Goal: Task Accomplishment & Management: Manage account settings

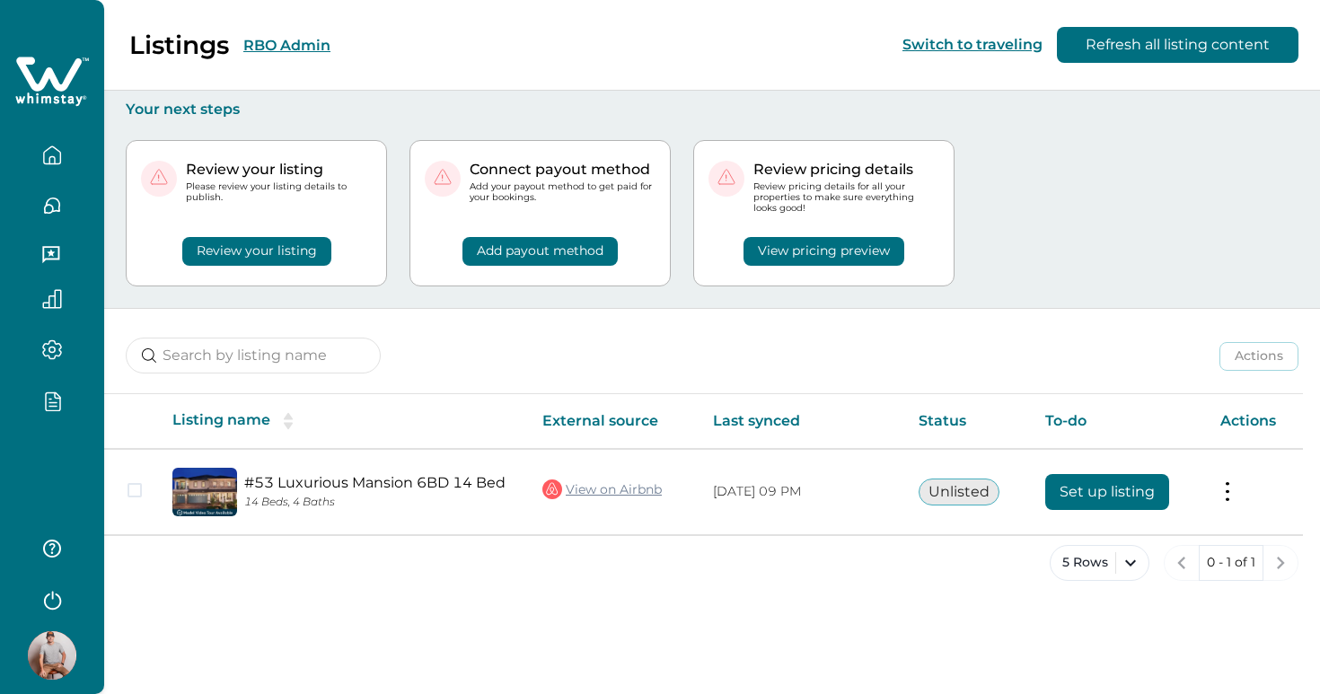
click at [262, 251] on button "Review your listing" at bounding box center [256, 251] width 149 height 29
click at [262, 253] on button "Review your listing" at bounding box center [256, 251] width 149 height 29
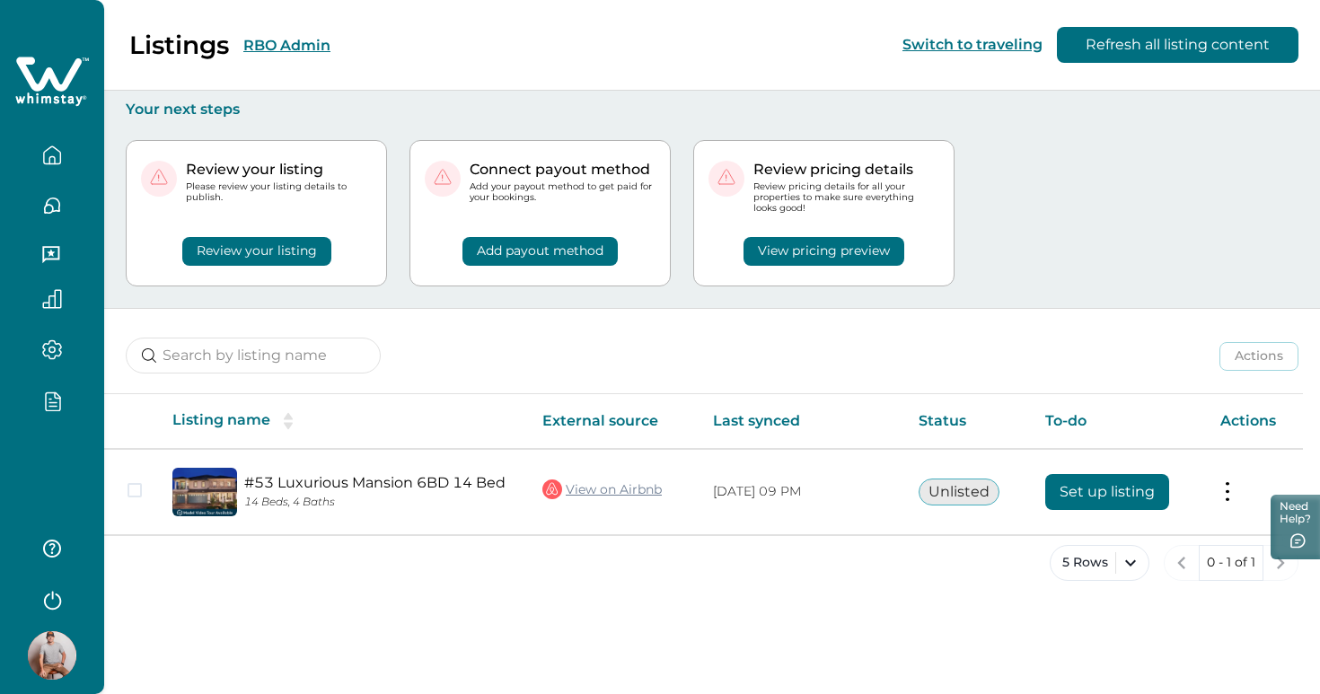
click at [262, 253] on button "Review your listing" at bounding box center [256, 251] width 149 height 29
click at [262, 247] on button "Review your listing" at bounding box center [256, 251] width 149 height 29
click at [250, 628] on div "Listings RBO Admin Switch to traveling Refresh all listing content Your next st…" at bounding box center [712, 347] width 1216 height 694
click at [274, 259] on button "Review your listing" at bounding box center [256, 251] width 149 height 29
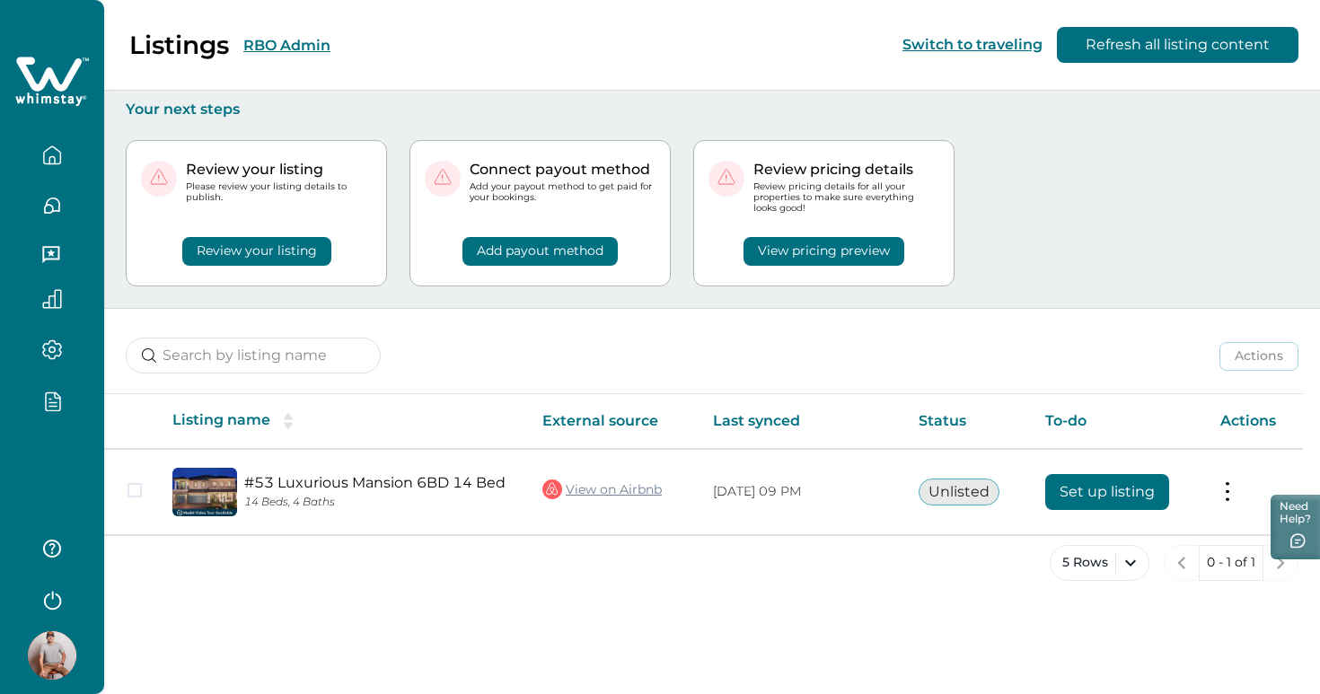
click at [274, 259] on button "Review your listing" at bounding box center [256, 251] width 149 height 29
click at [351, 56] on div "Listings RBO Admin Switch to traveling Refresh all listing content" at bounding box center [660, 45] width 1320 height 91
click at [300, 44] on button "RBO Admin" at bounding box center [286, 45] width 87 height 17
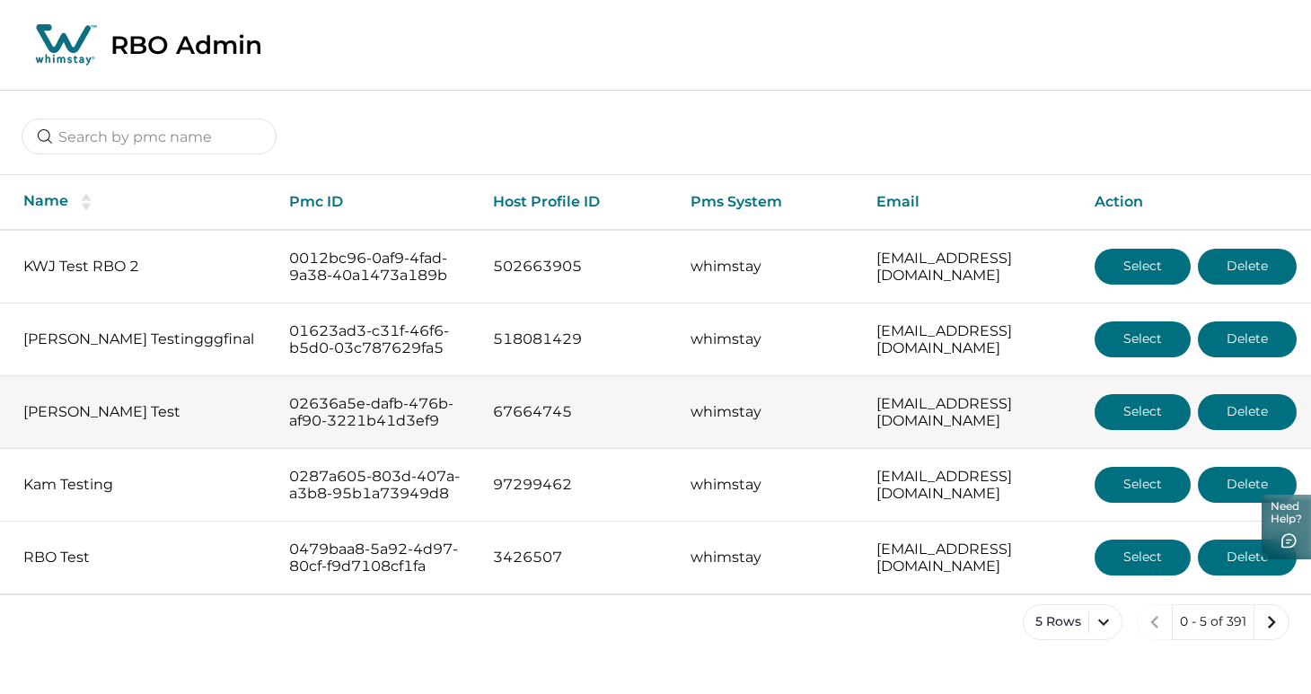
scroll to position [57, 0]
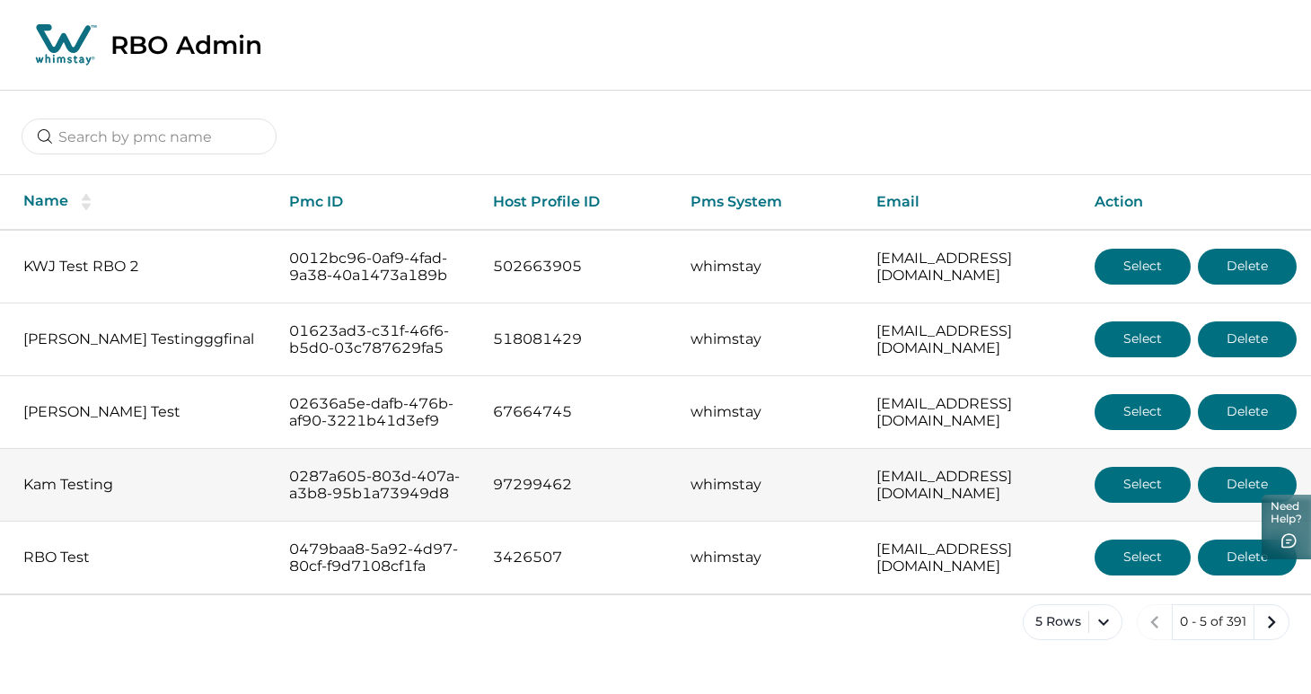
drag, startPoint x: 1265, startPoint y: 646, endPoint x: 759, endPoint y: 455, distance: 541.3
click at [759, 455] on div "Name Pmc ID Host Profile ID Pms System Email Action KWJ Test RBO 2 0012bc96-0af…" at bounding box center [655, 379] width 1311 height 579
click at [759, 455] on td "whimstay" at bounding box center [769, 485] width 186 height 73
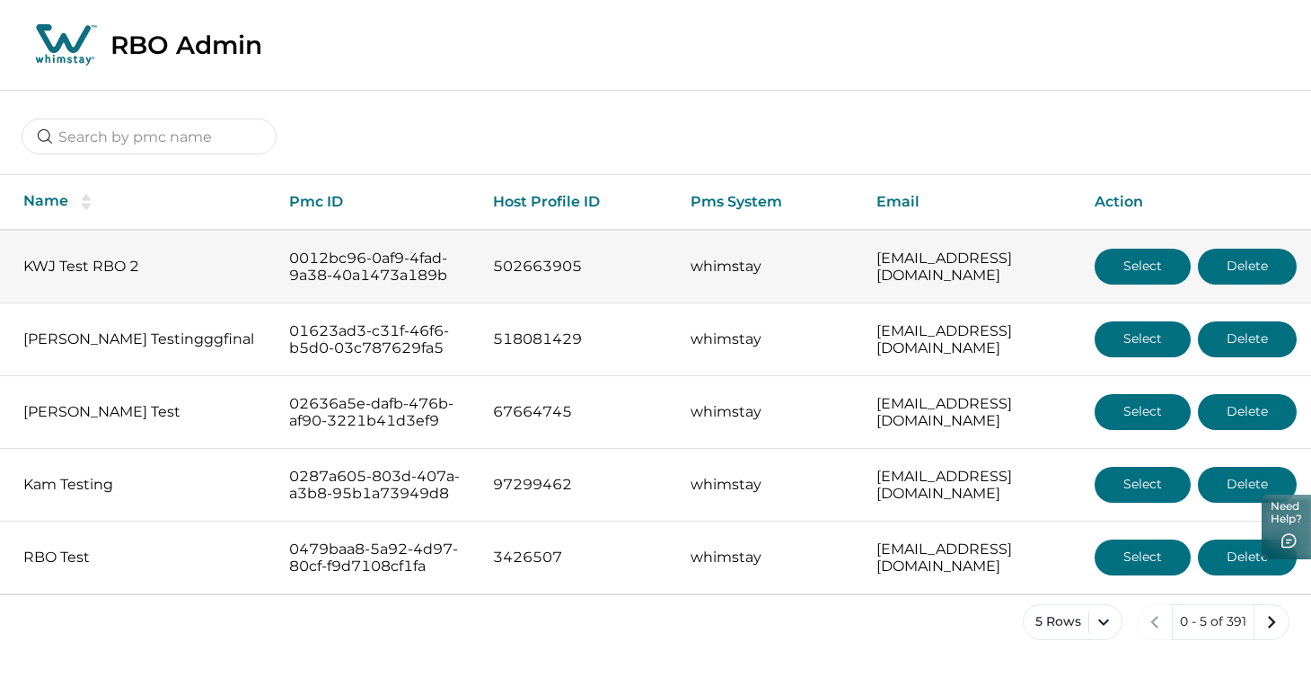
click at [1145, 249] on button "Select" at bounding box center [1142, 267] width 96 height 36
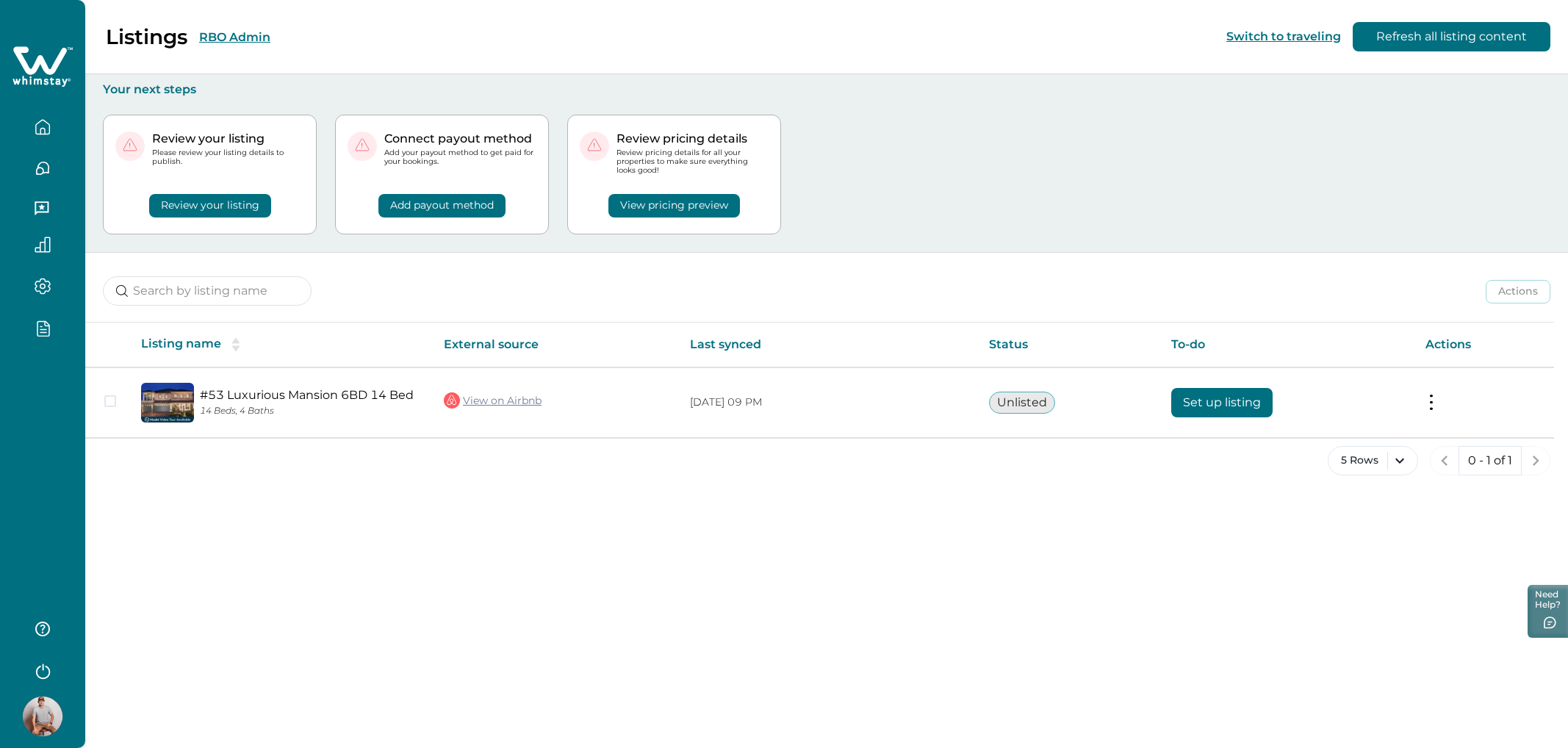
click at [58, 567] on div at bounding box center [43, 675] width 85 height 146
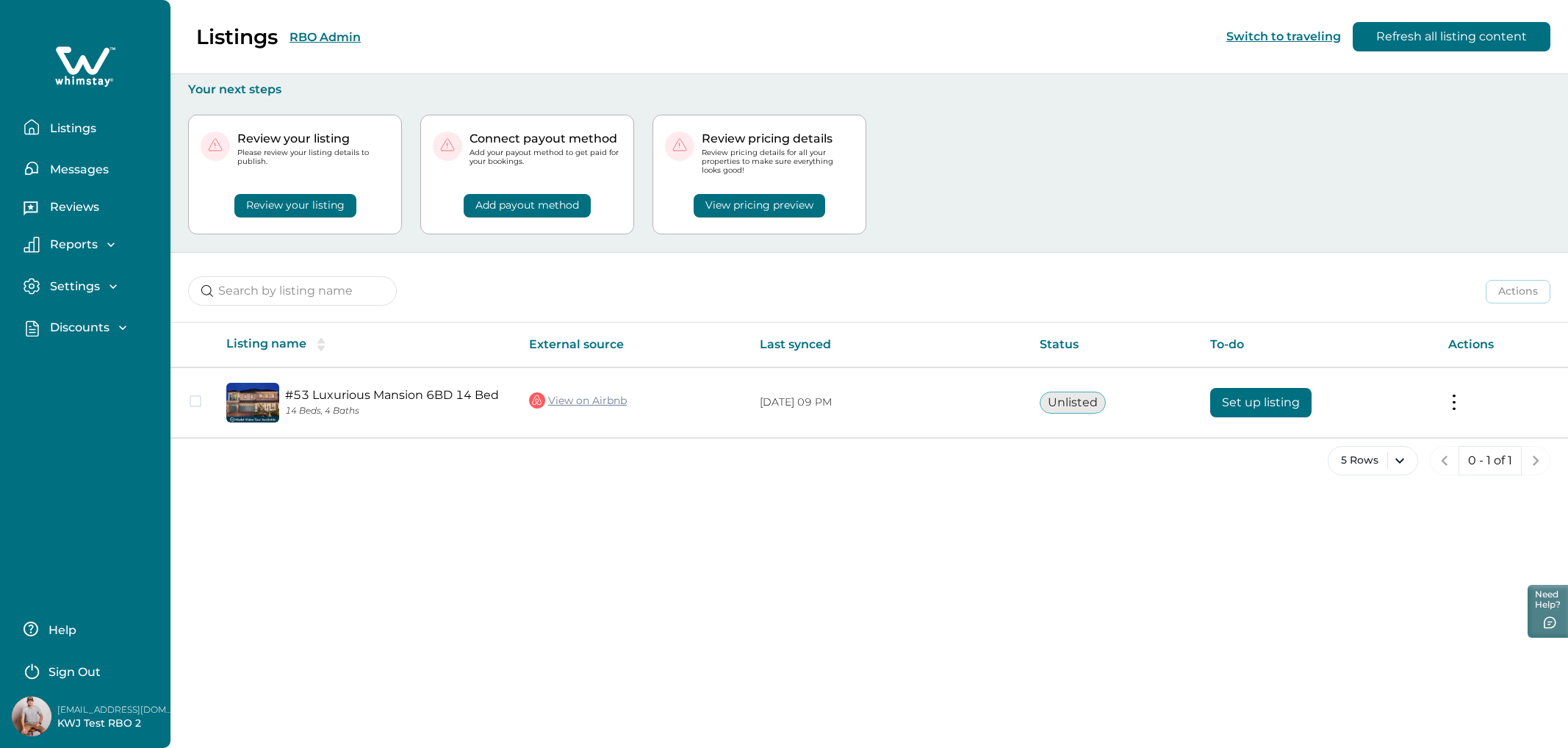
click at [58, 567] on p "imakmwj+525-02@gmail.com" at bounding box center [116, 710] width 118 height 15
click at [190, 567] on div "Listings RBO Admin Switch to traveling Refresh all listing content Your next st…" at bounding box center [869, 374] width 1398 height 748
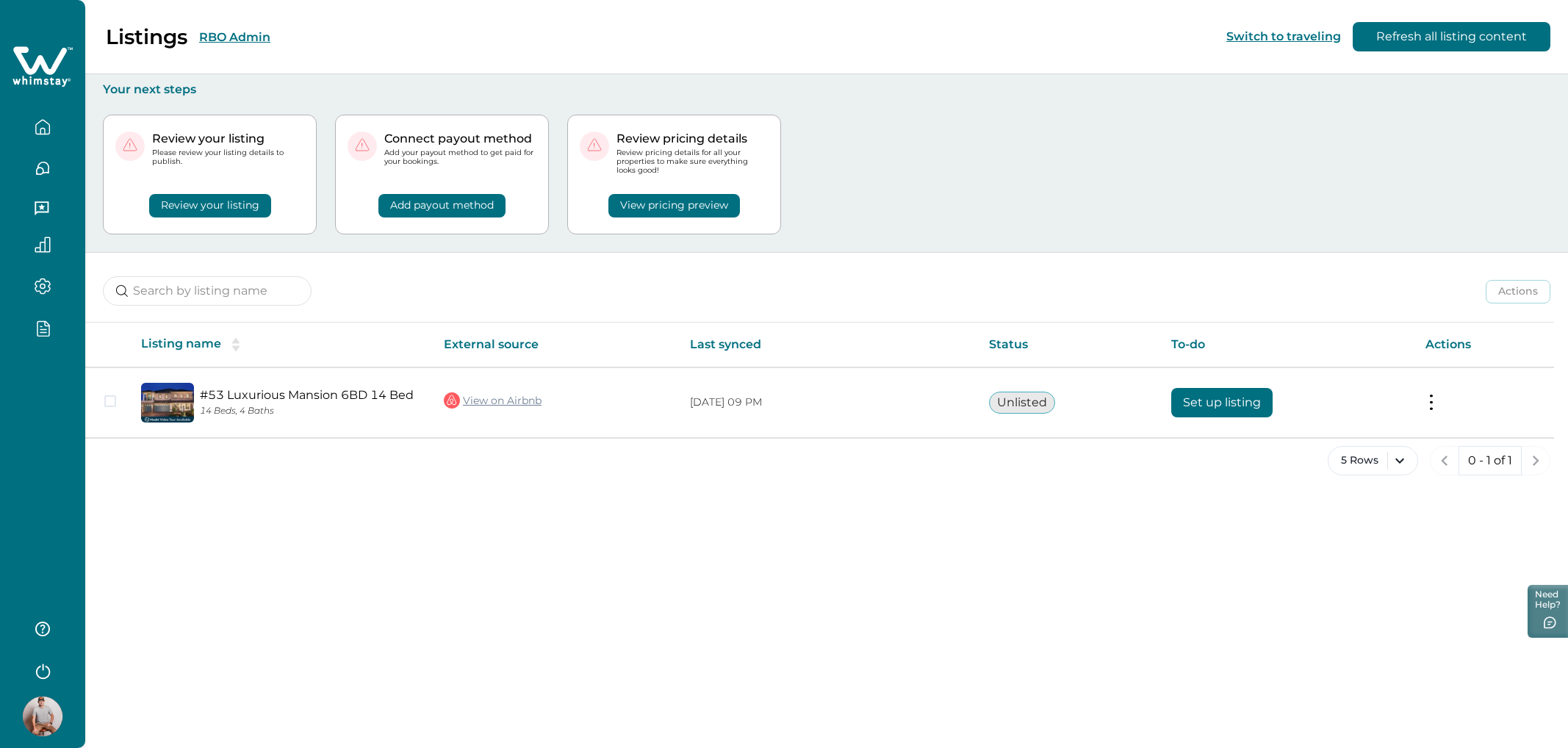
click at [223, 214] on button "Review your listing" at bounding box center [210, 205] width 122 height 24
click at [219, 214] on button "Review your listing" at bounding box center [210, 205] width 122 height 24
click at [210, 205] on button "Review your listing" at bounding box center [210, 205] width 122 height 24
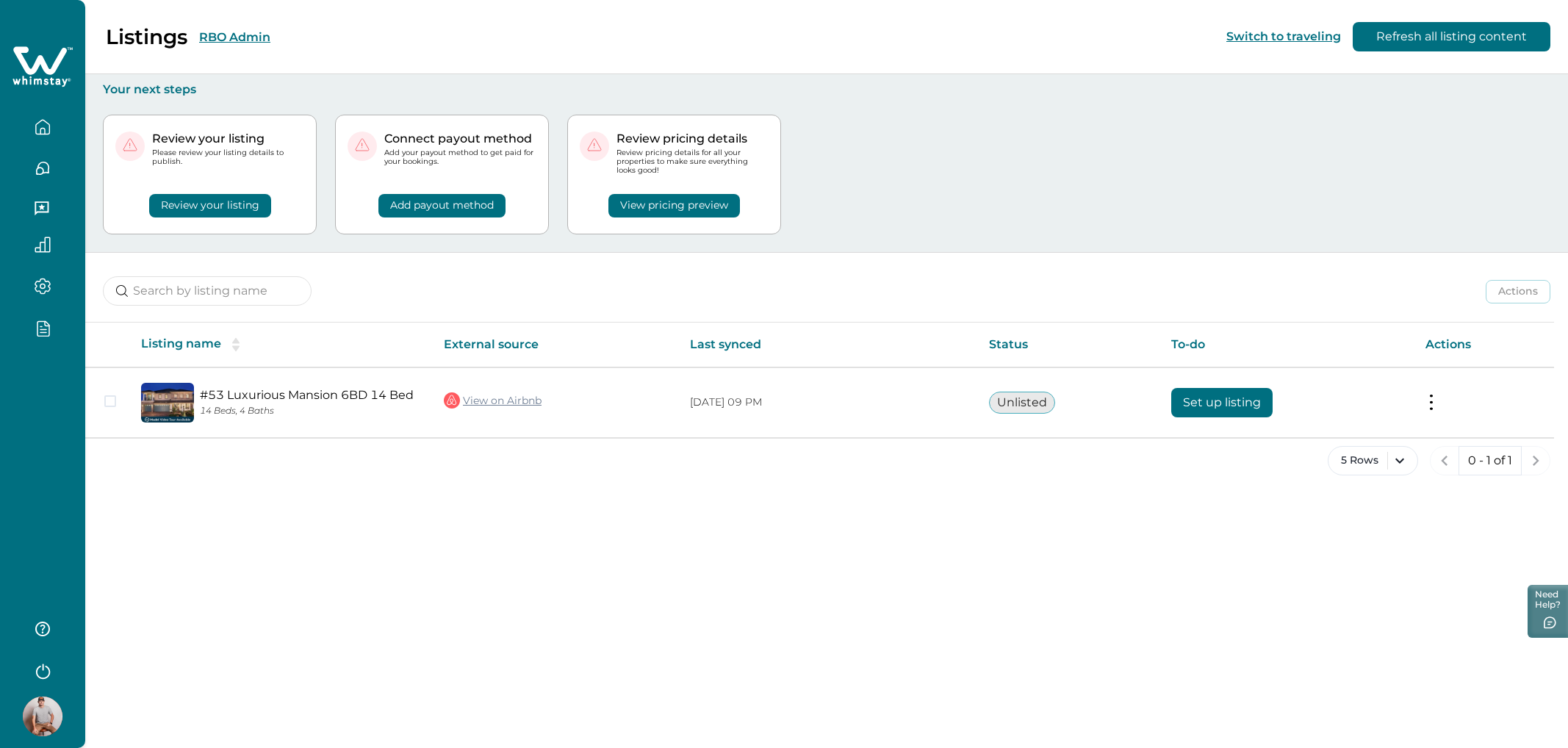
click at [210, 205] on button "Review your listing" at bounding box center [210, 205] width 122 height 24
click at [213, 208] on button "Review your listing" at bounding box center [210, 205] width 122 height 24
click at [205, 194] on button "Review your listing" at bounding box center [210, 205] width 122 height 24
click at [206, 203] on button "Review your listing" at bounding box center [210, 205] width 122 height 24
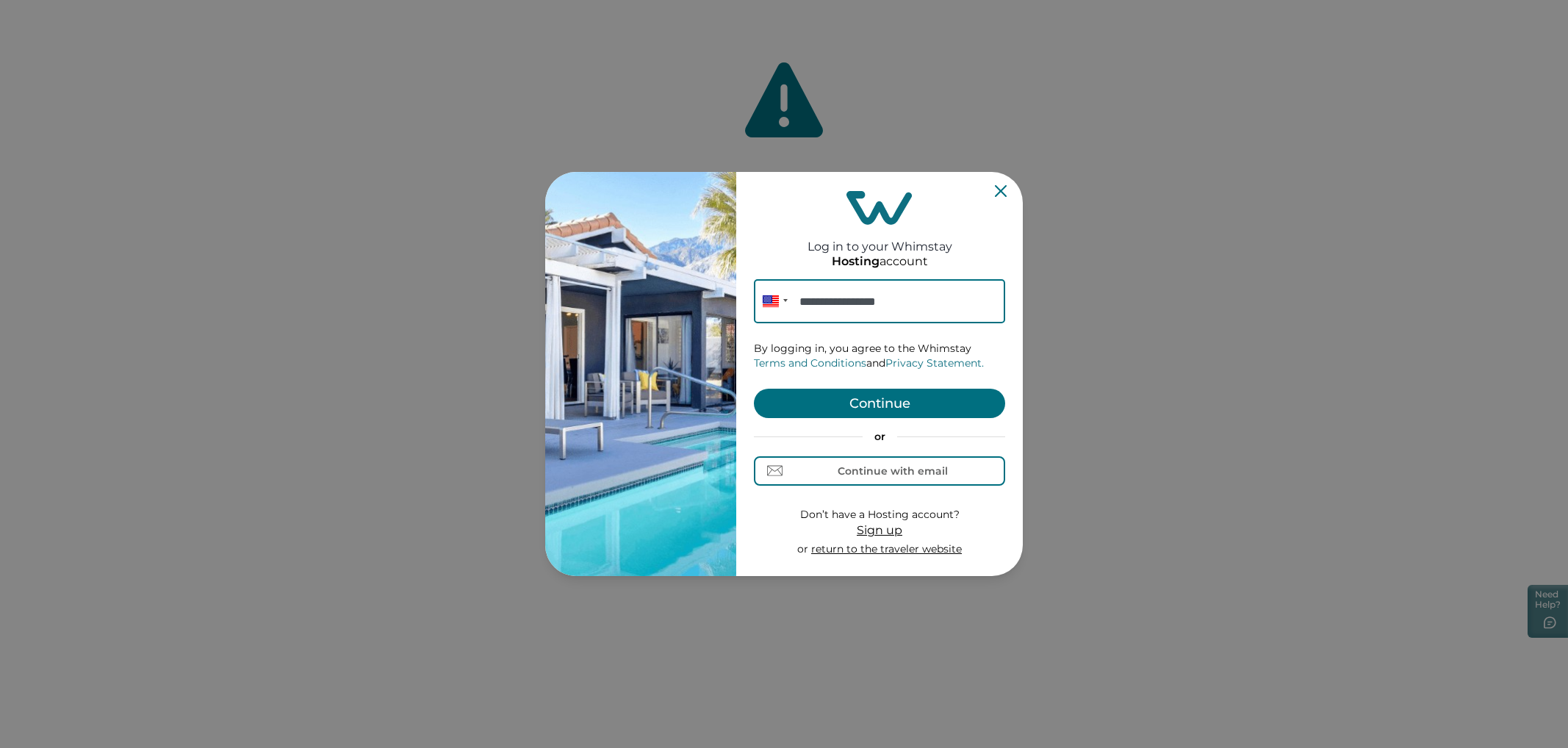
type input "**********"
click at [961, 413] on button "Continue" at bounding box center [879, 403] width 251 height 29
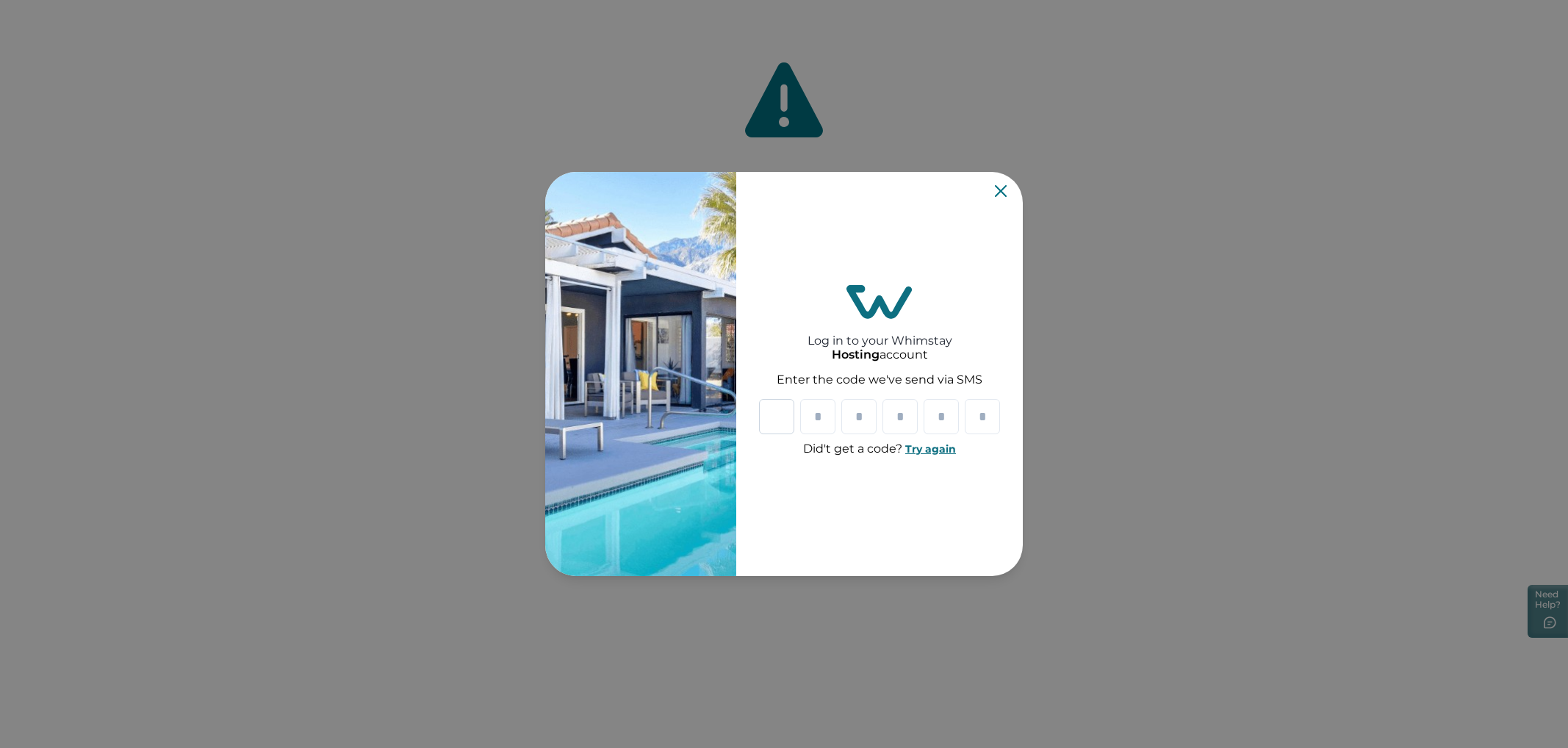
click at [779, 428] on input "Please enter your pin code" at bounding box center [776, 417] width 35 height 35
type input "*"
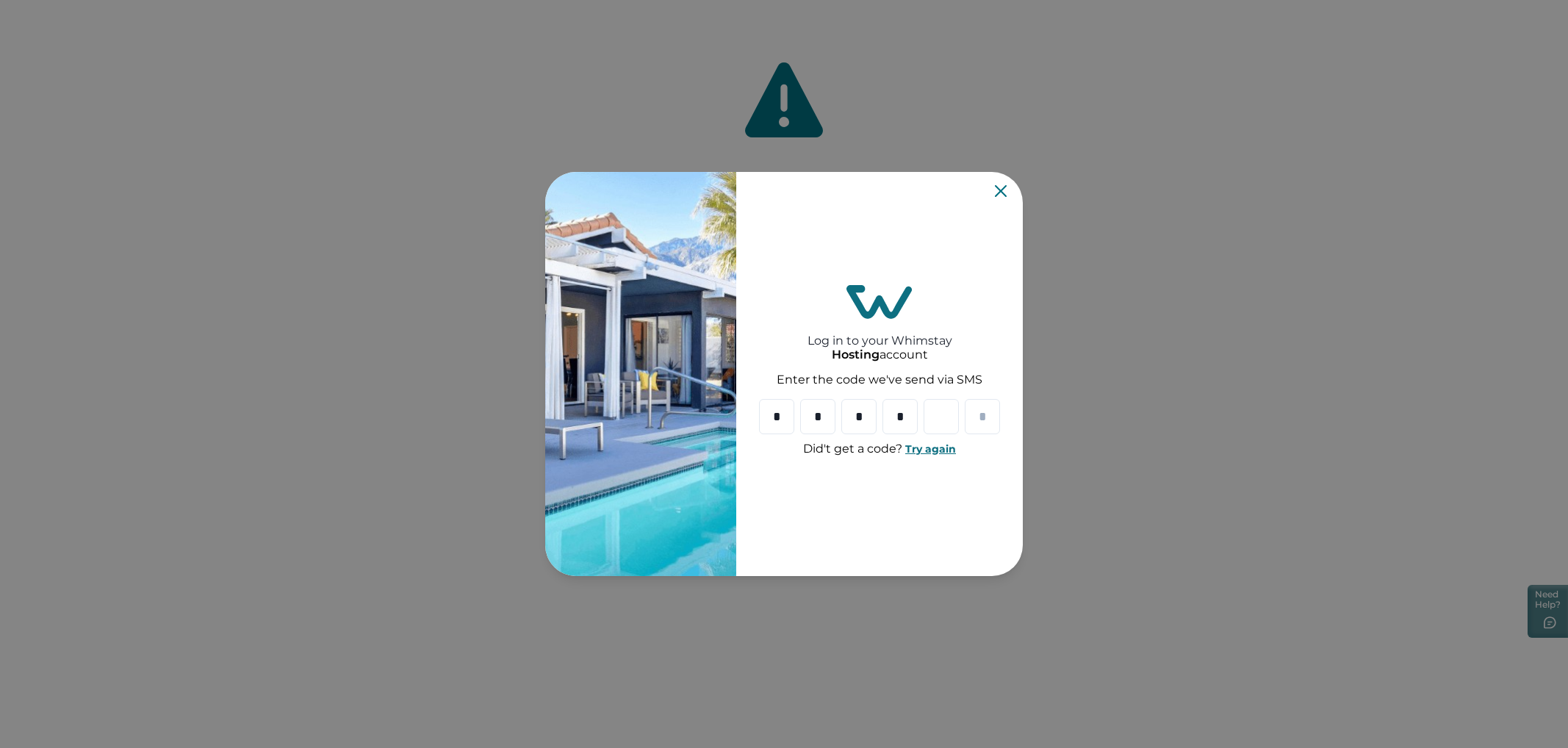
type input "*"
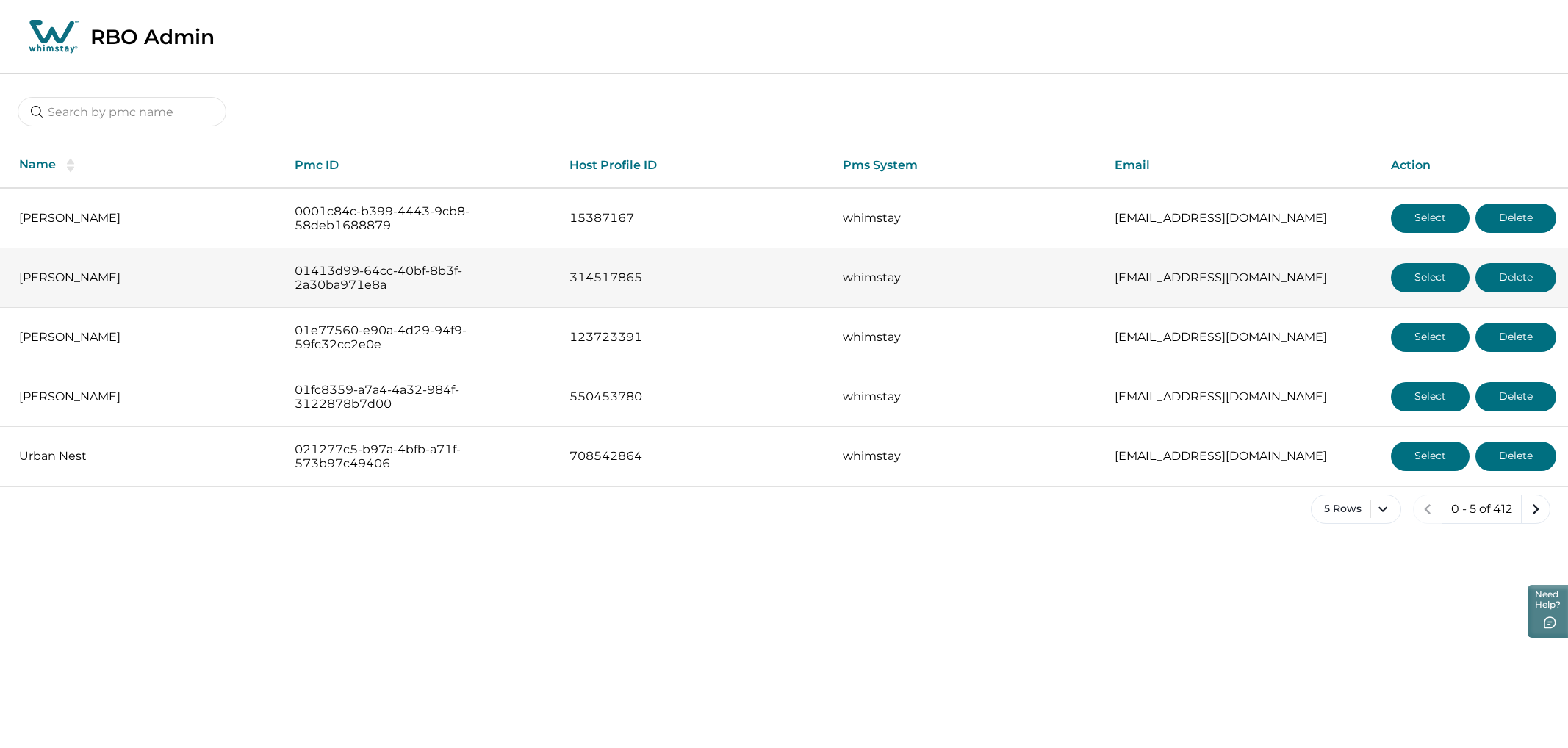
click at [1419, 293] on td "Select Delete" at bounding box center [1473, 277] width 189 height 60
click at [1418, 283] on button "Select" at bounding box center [1431, 277] width 79 height 29
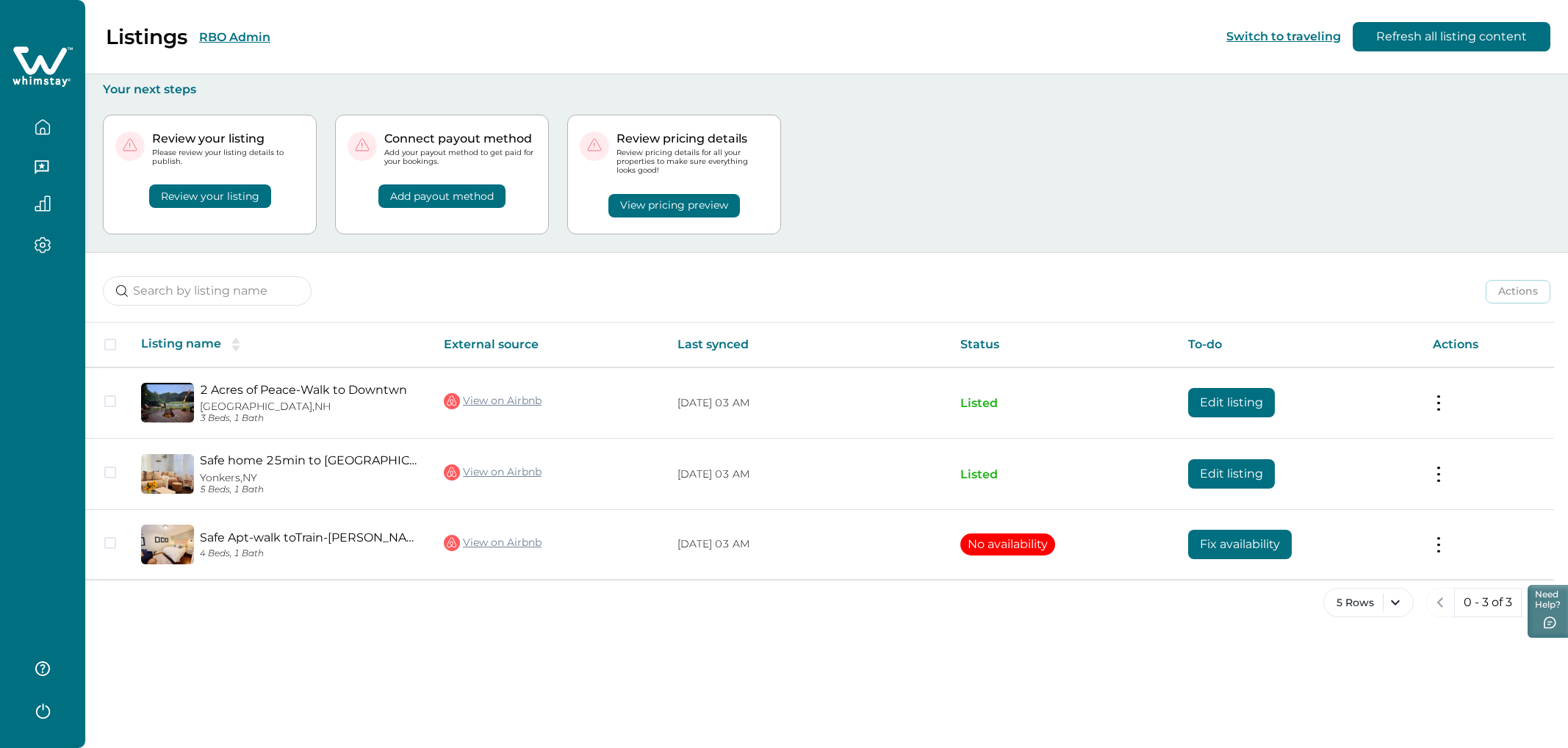
click at [1037, 219] on div "Review your listing Please review your listing details to publish. Review your …" at bounding box center [827, 174] width 1448 height 155
click at [206, 201] on button "Review your listing" at bounding box center [210, 196] width 122 height 24
click at [235, 196] on button "Review your listing" at bounding box center [210, 196] width 122 height 24
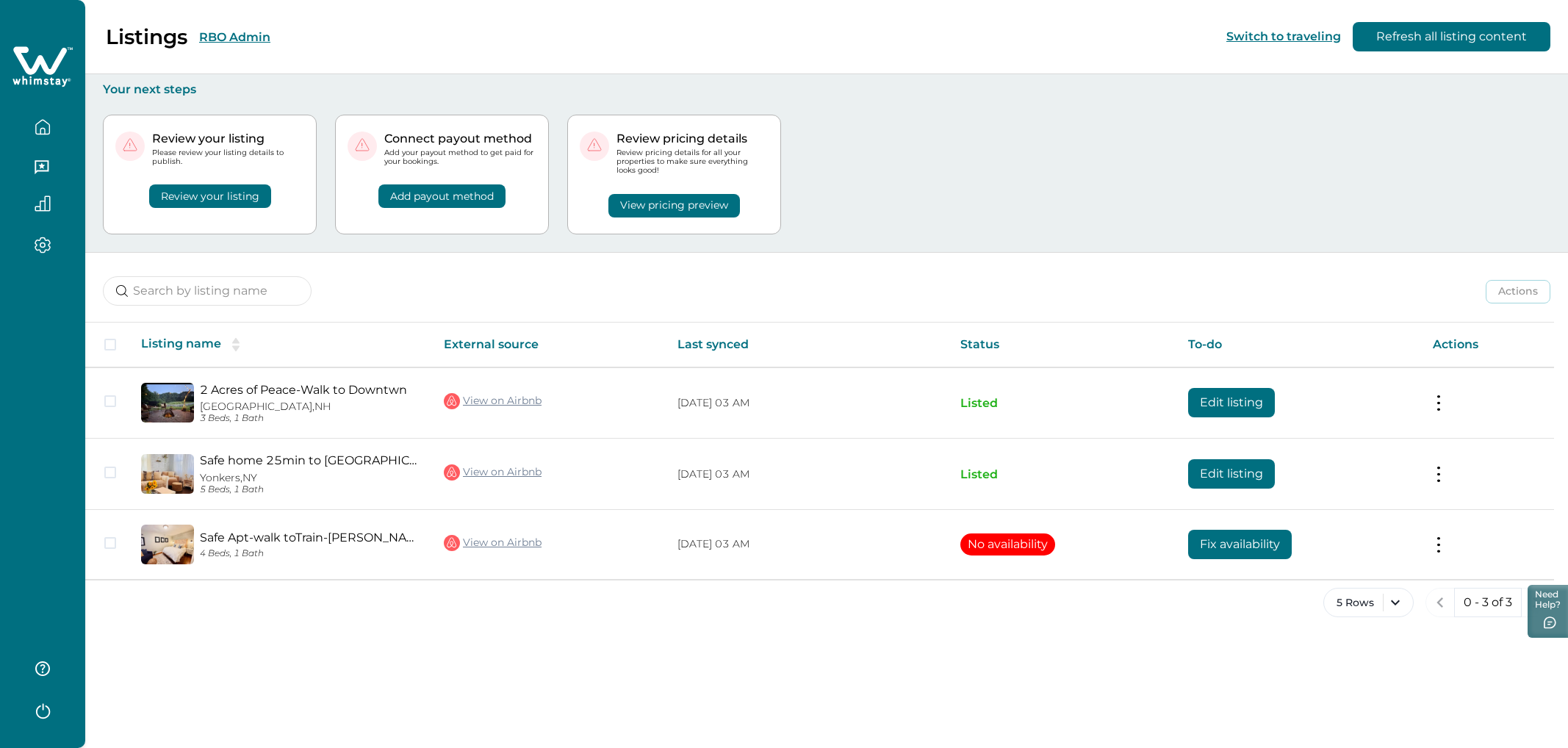
click at [217, 192] on button "Review your listing" at bounding box center [210, 196] width 122 height 24
click at [217, 33] on button "RBO Admin" at bounding box center [234, 37] width 71 height 14
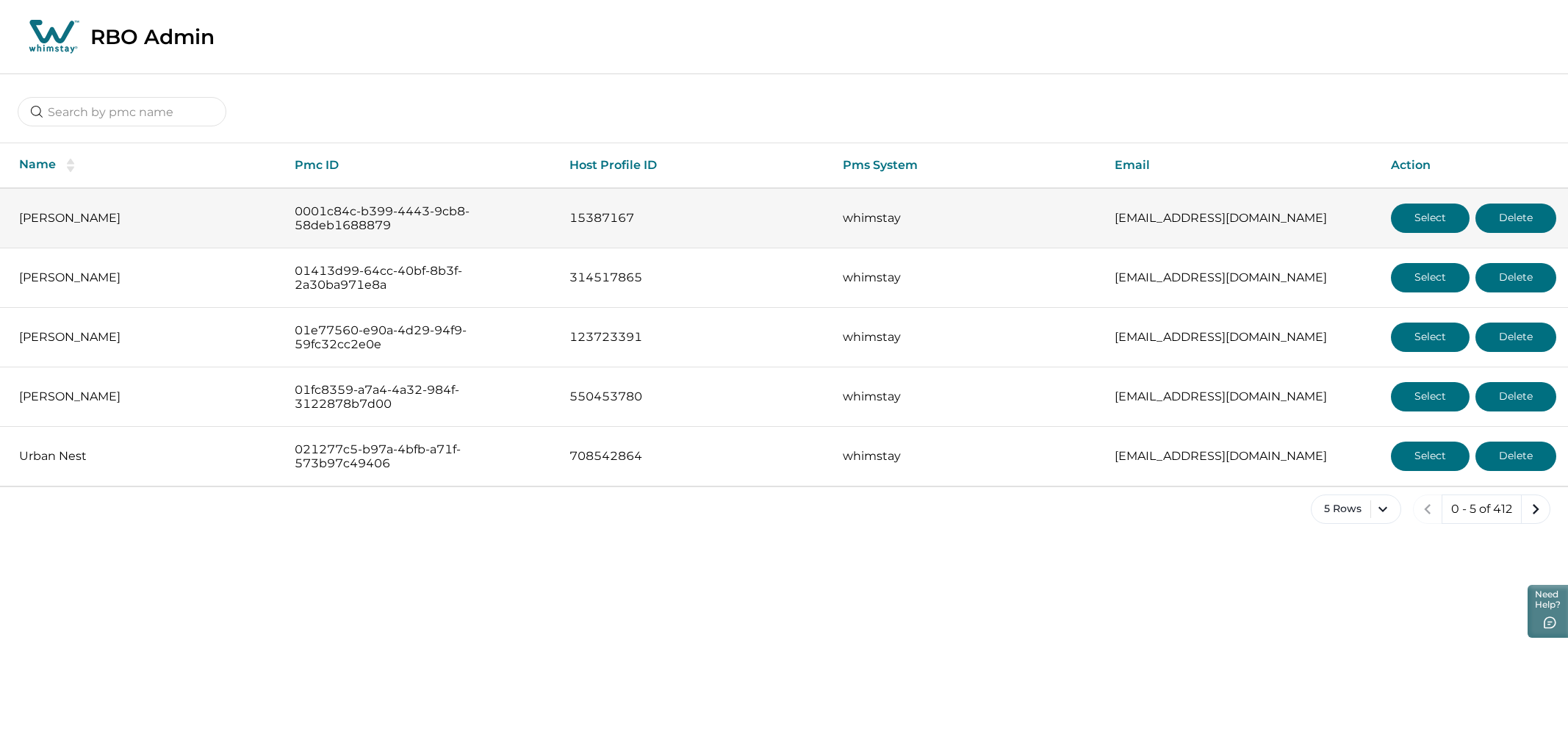
click at [1449, 211] on button "Select" at bounding box center [1431, 219] width 79 height 29
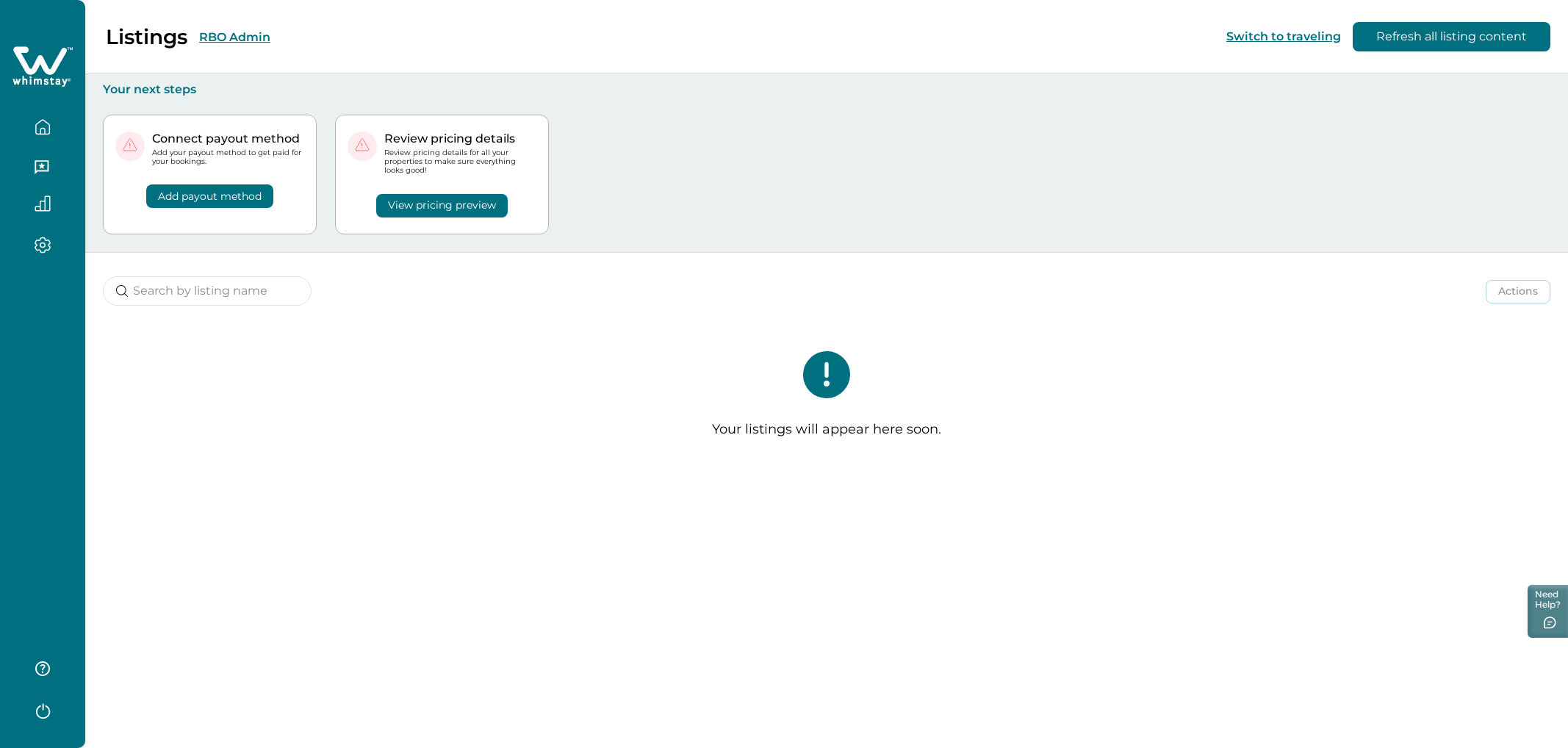
click at [244, 51] on div "Listings RBO Admin Switch to traveling Refresh all listing content" at bounding box center [784, 37] width 1568 height 74
click at [238, 40] on button "RBO Admin" at bounding box center [234, 37] width 71 height 14
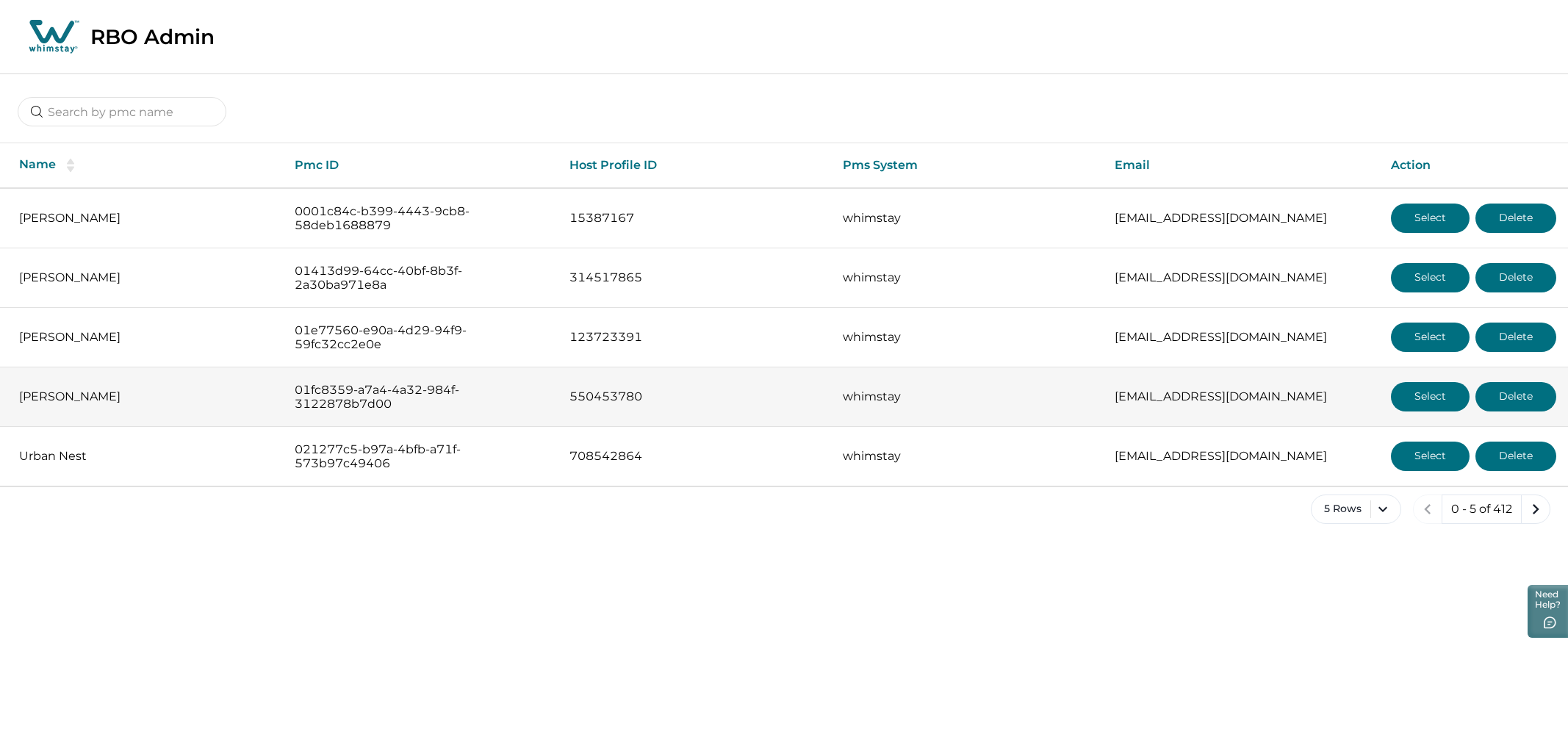
click at [1428, 395] on button "Select" at bounding box center [1431, 397] width 79 height 29
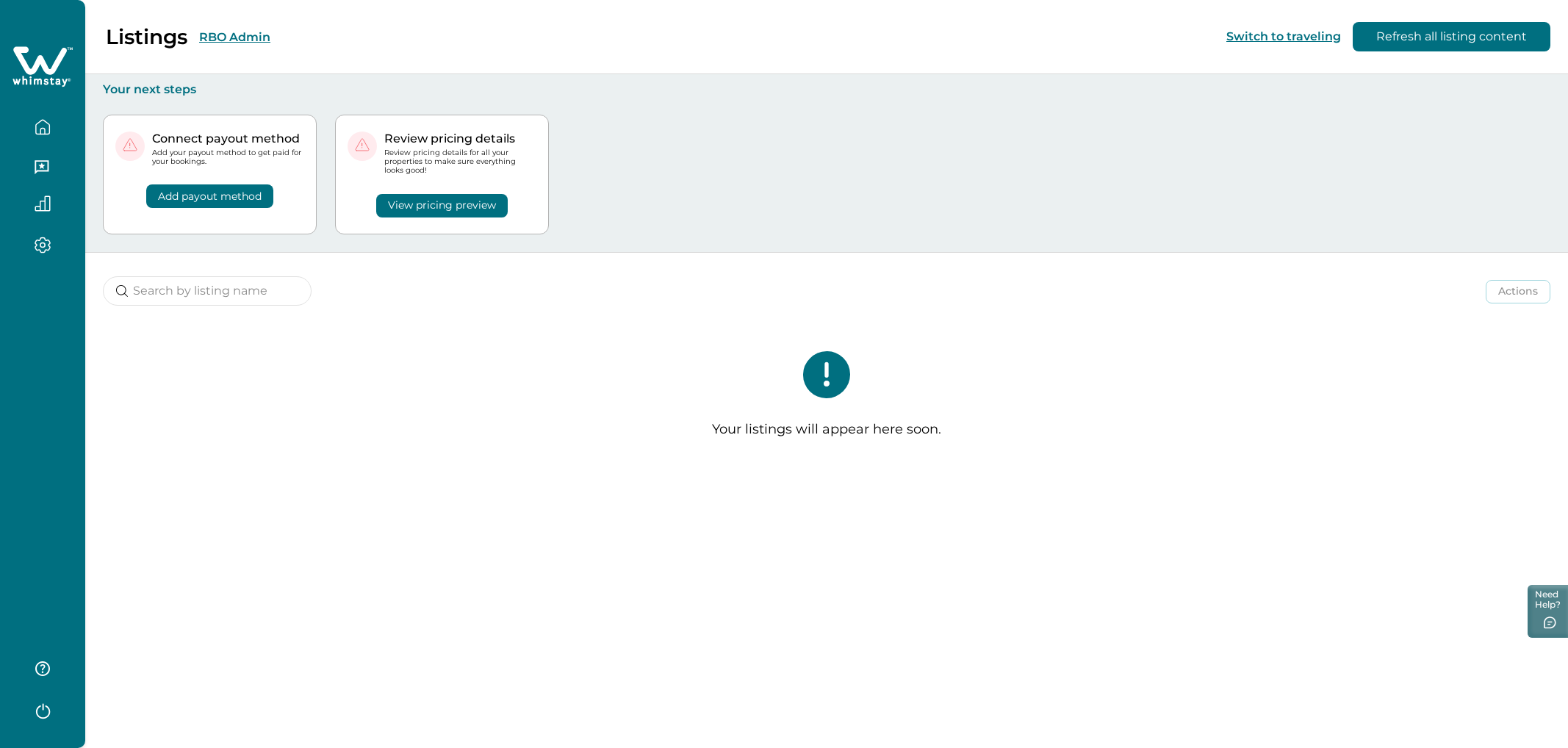
click at [246, 34] on button "RBO Admin" at bounding box center [234, 37] width 71 height 14
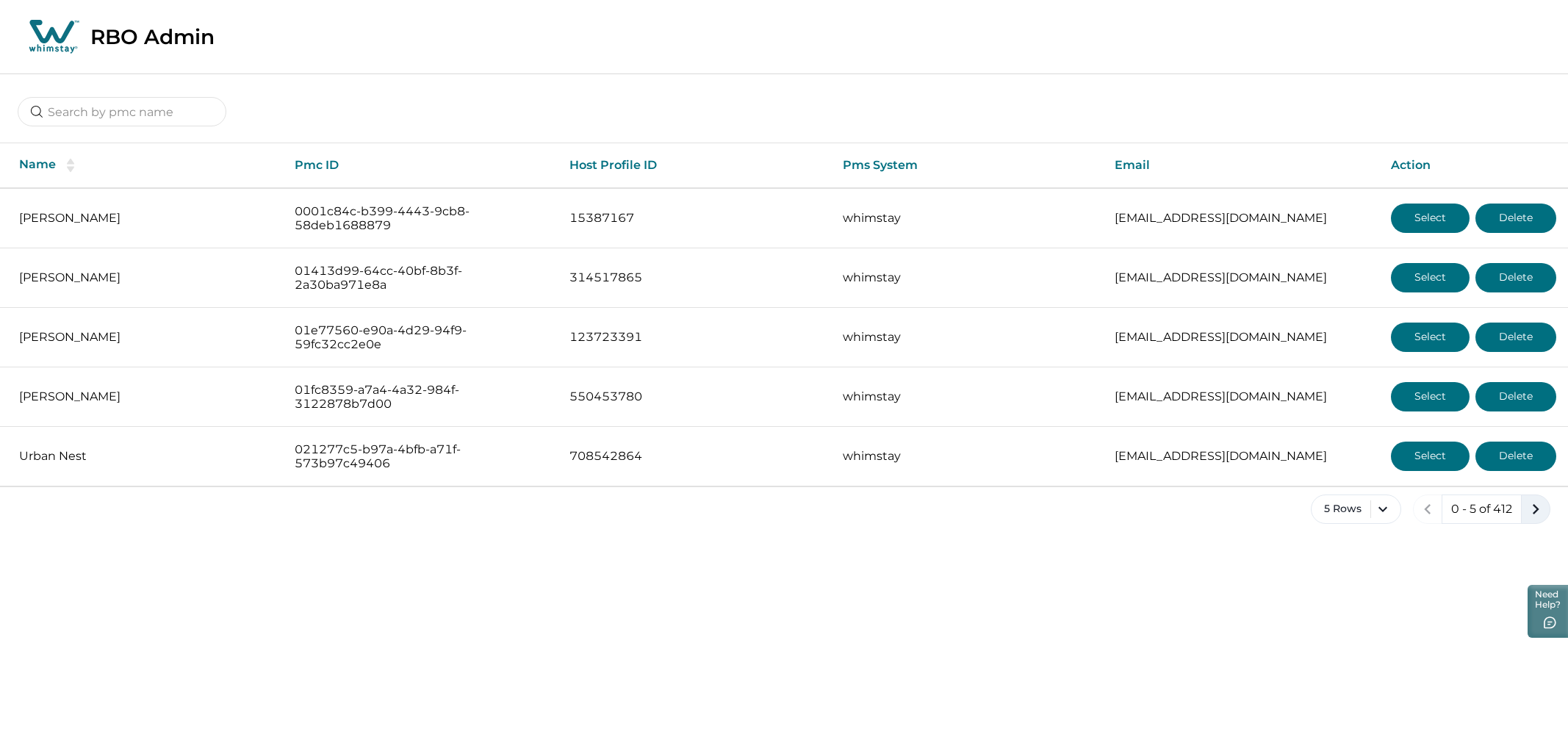
click at [1530, 498] on button "next page" at bounding box center [1535, 509] width 29 height 29
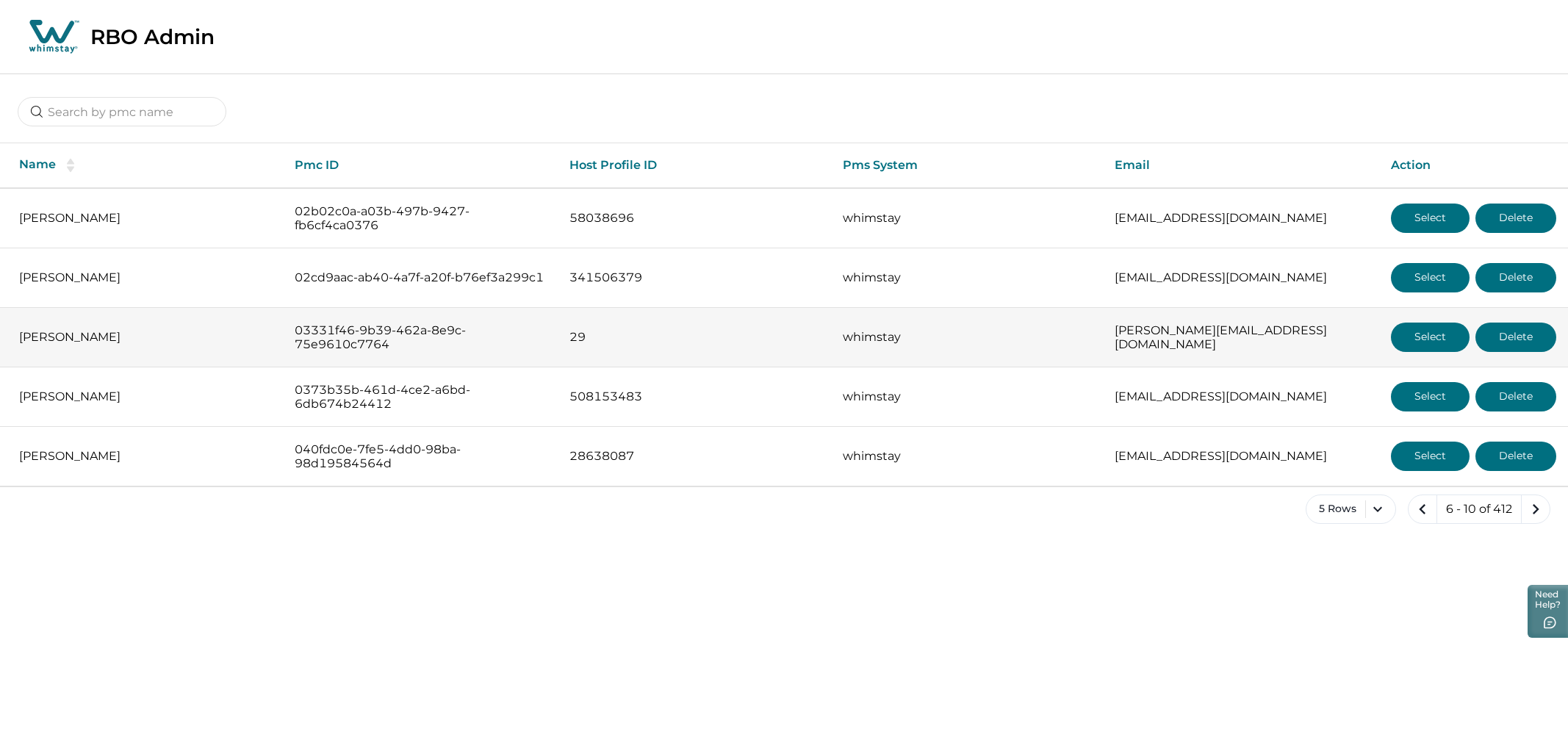
click at [1416, 338] on button "Select" at bounding box center [1431, 337] width 79 height 29
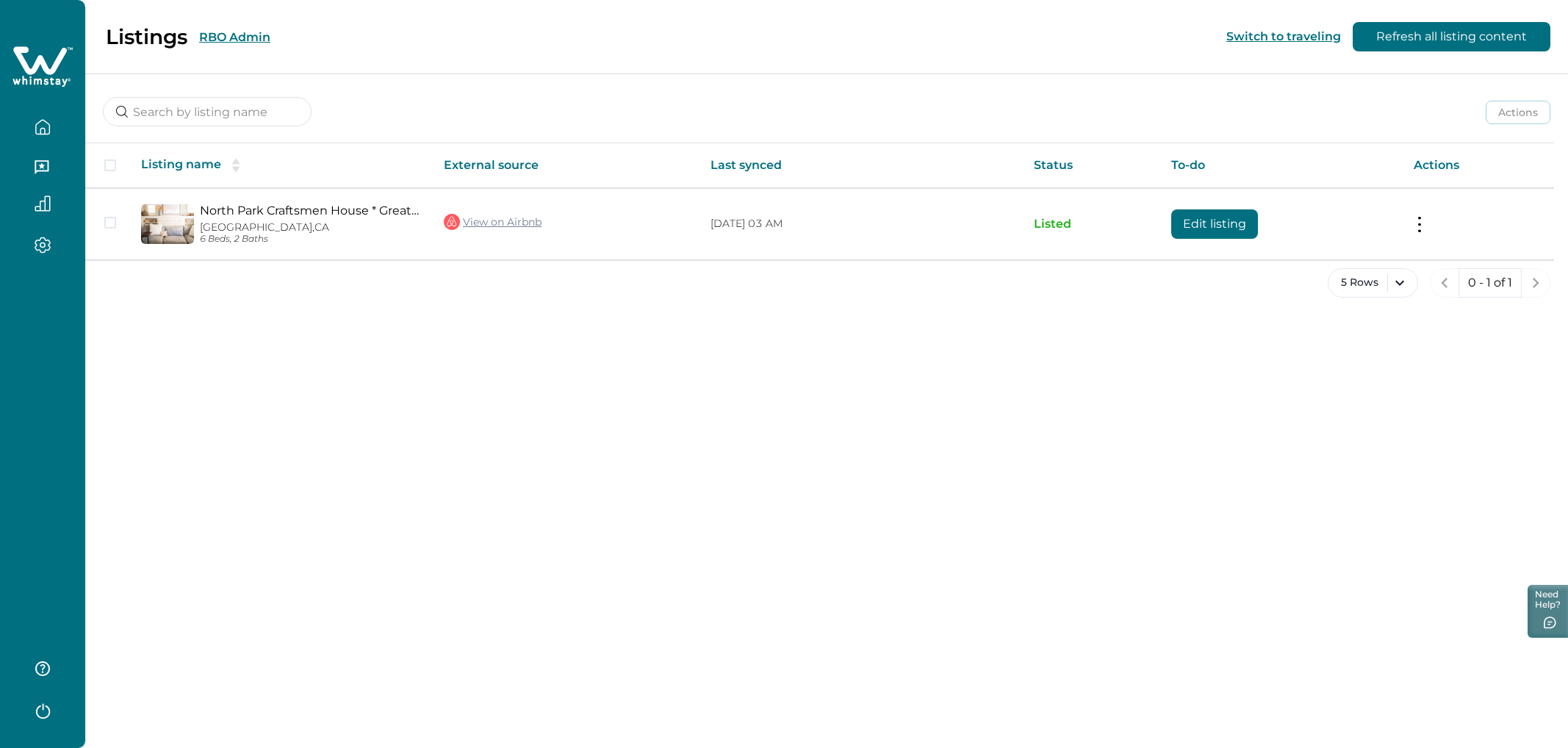
click at [228, 30] on button "RBO Admin" at bounding box center [234, 37] width 71 height 14
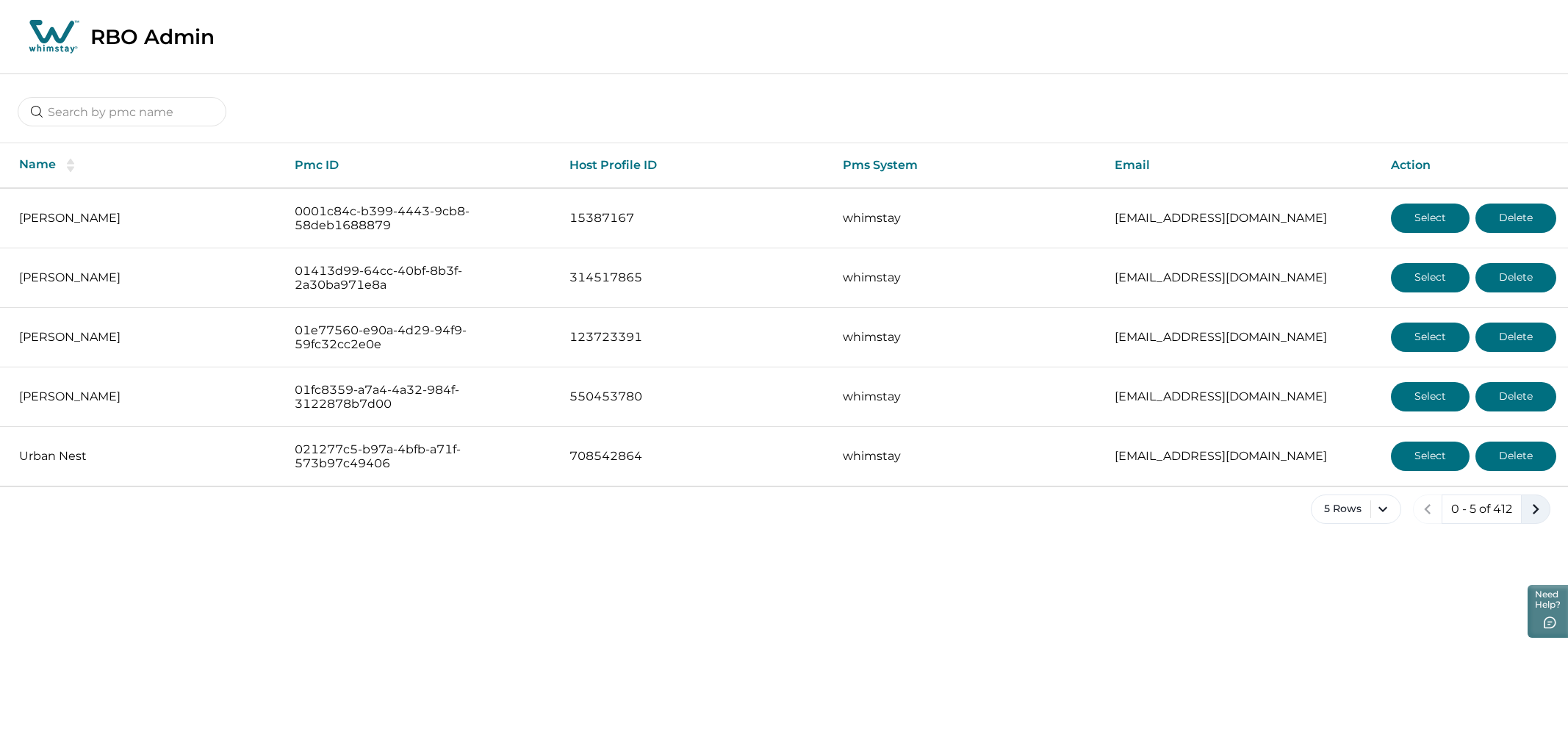
click at [1529, 515] on icon "next page" at bounding box center [1535, 509] width 20 height 20
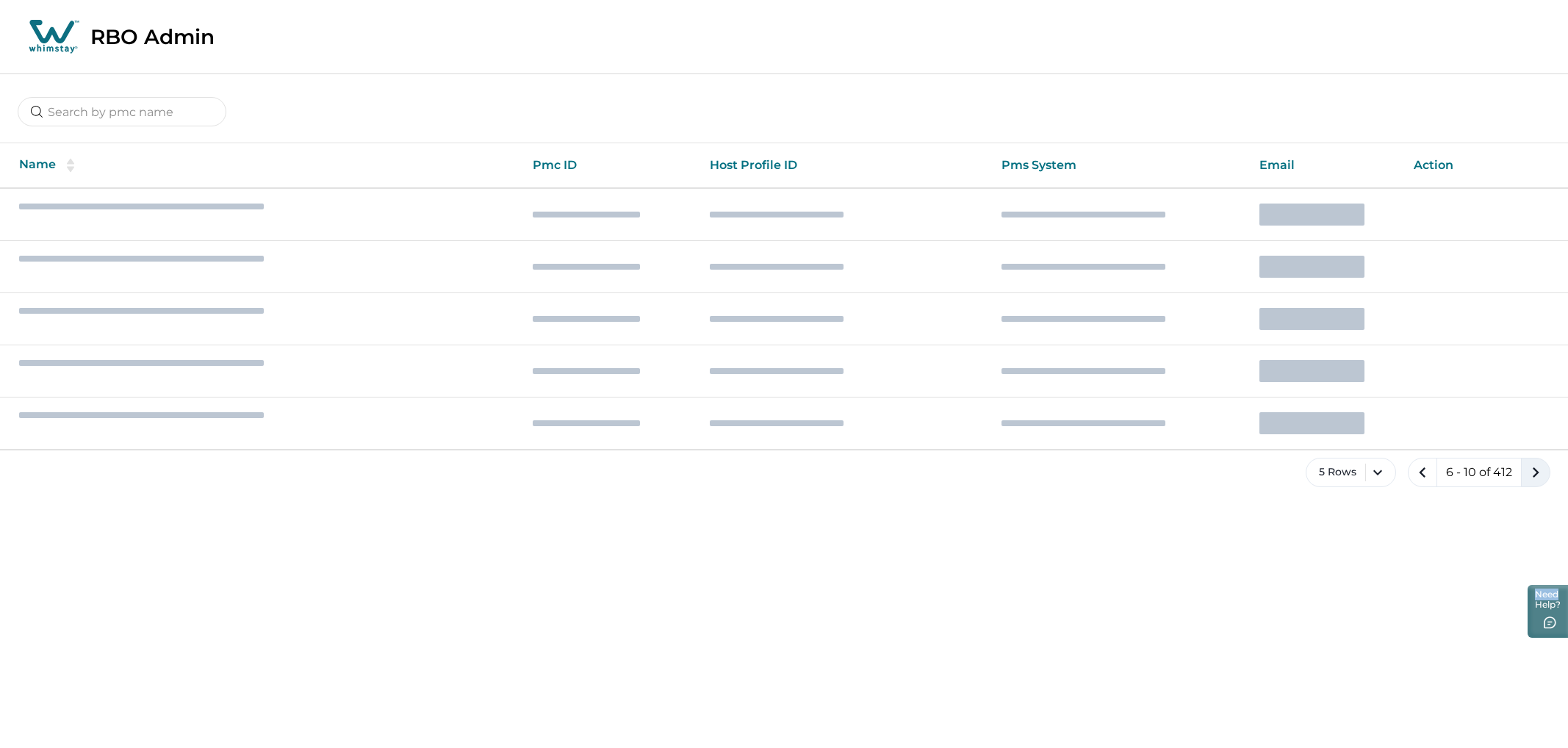
click at [1529, 511] on html "Skip to Content RBO Admin Name Pmc ID Host Profile ID Pms System Email Action 5…" at bounding box center [784, 255] width 1568 height 511
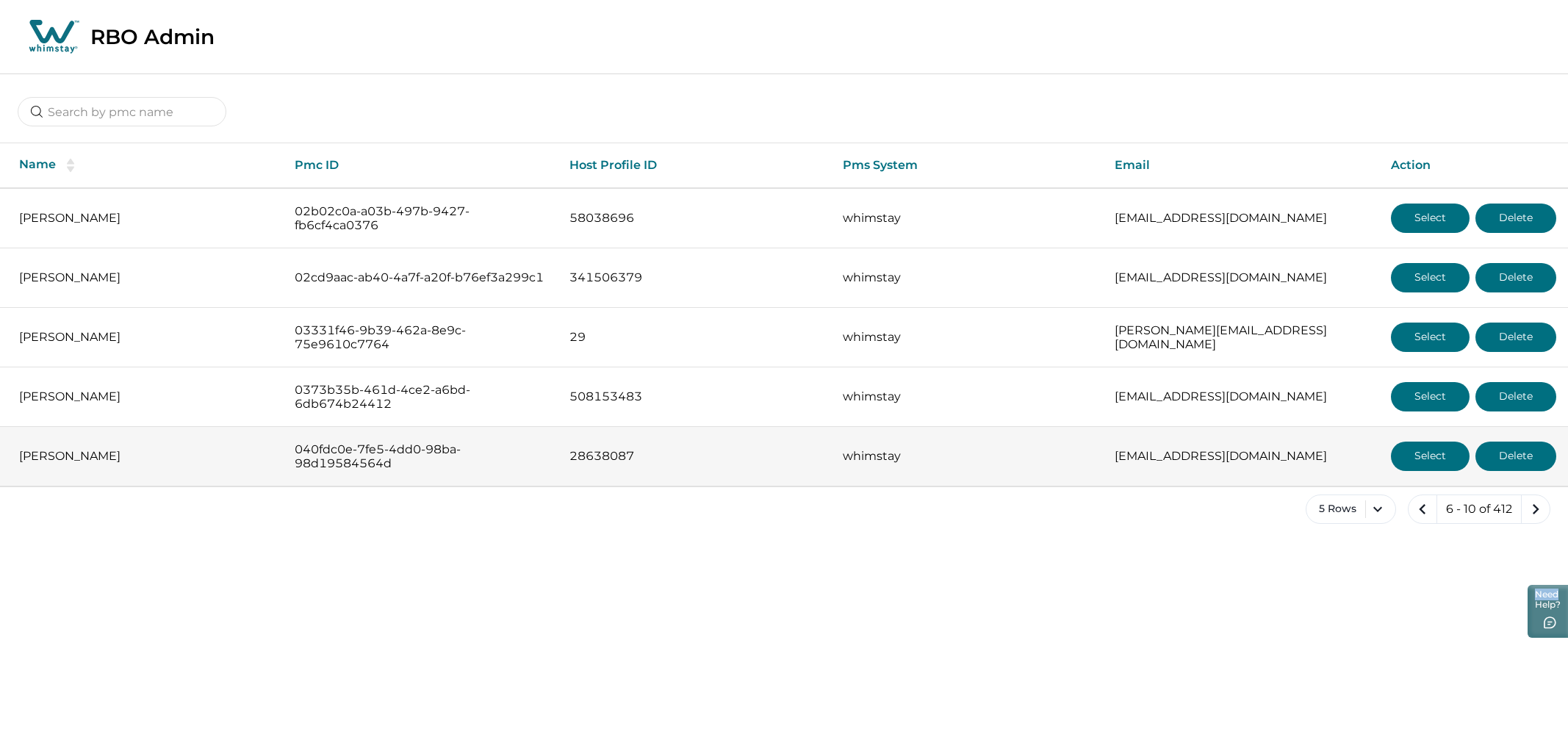
click at [1436, 450] on button "Select" at bounding box center [1431, 457] width 79 height 29
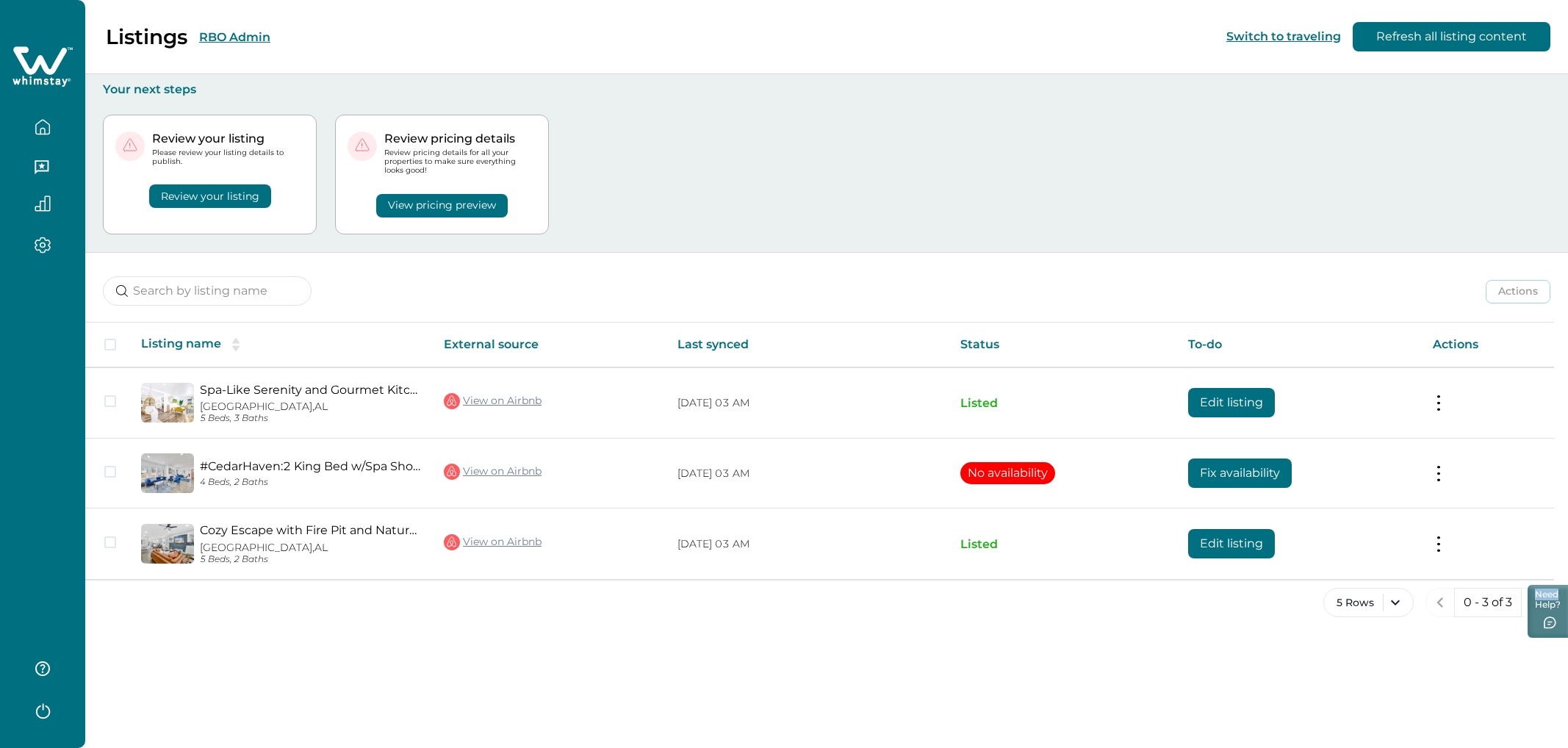
click at [219, 30] on button "RBO Admin" at bounding box center [234, 37] width 71 height 14
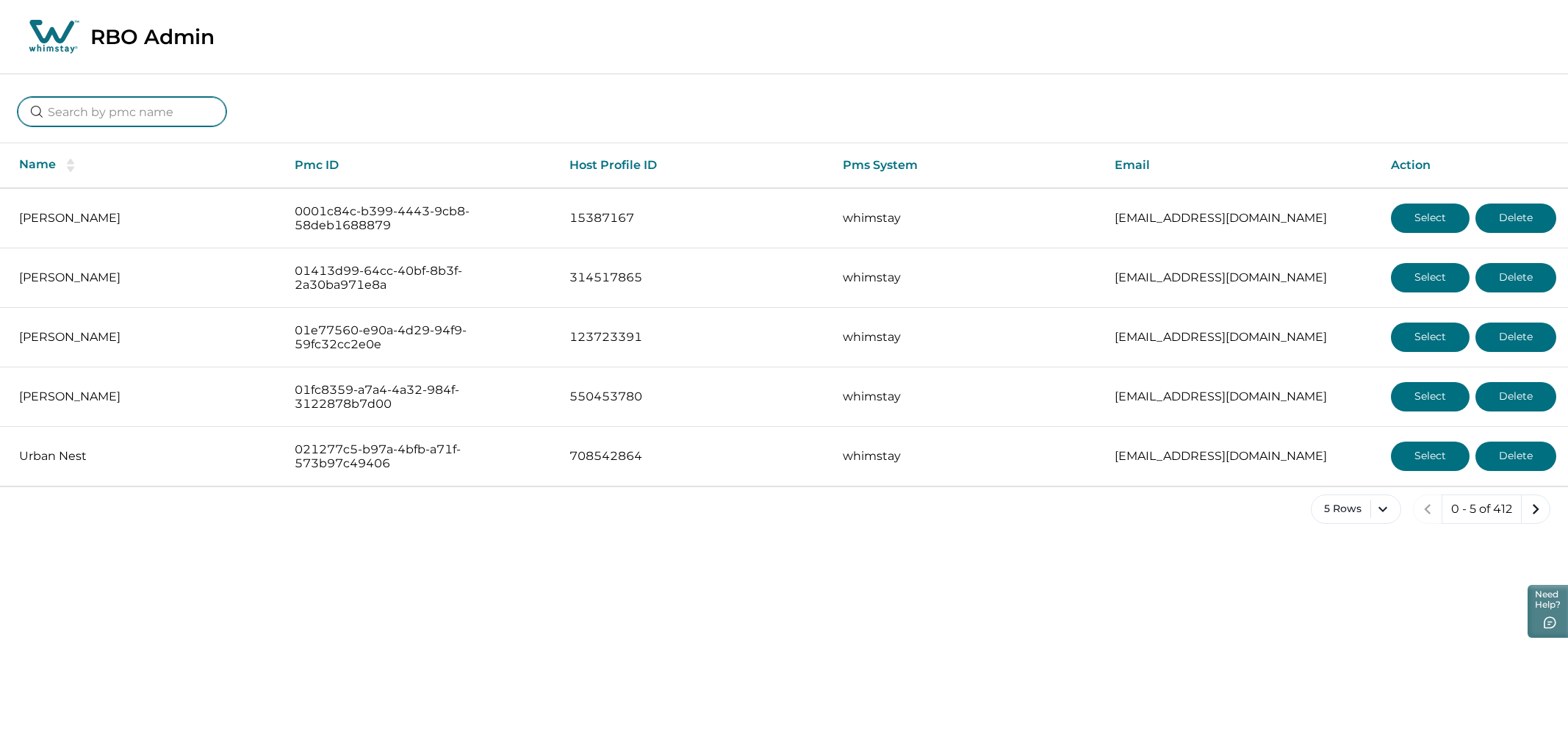
click at [126, 110] on input at bounding box center [122, 112] width 209 height 29
click at [1392, 511] on button "5 Rows" at bounding box center [1356, 509] width 90 height 29
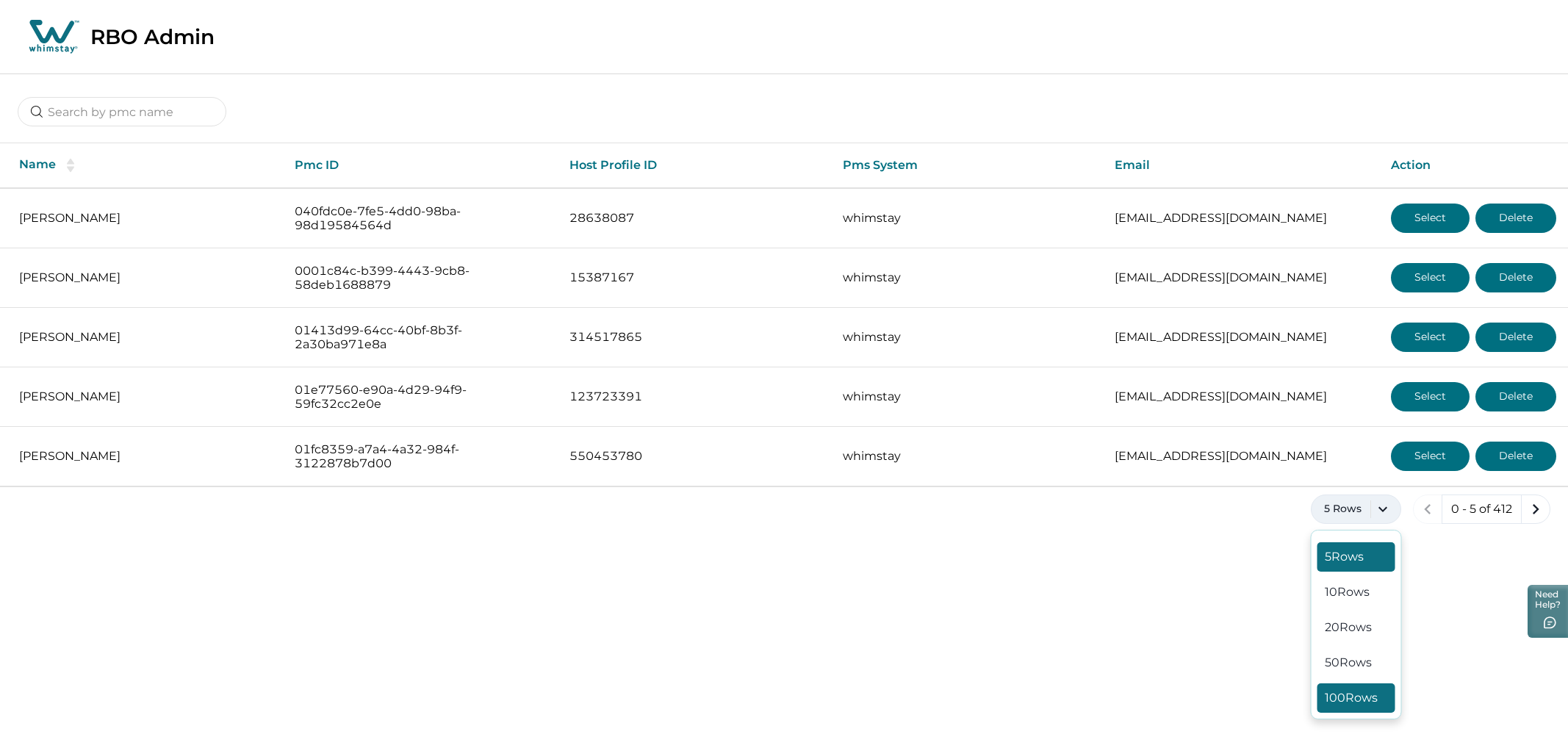
click at [1366, 694] on button "100 Rows" at bounding box center [1356, 698] width 78 height 29
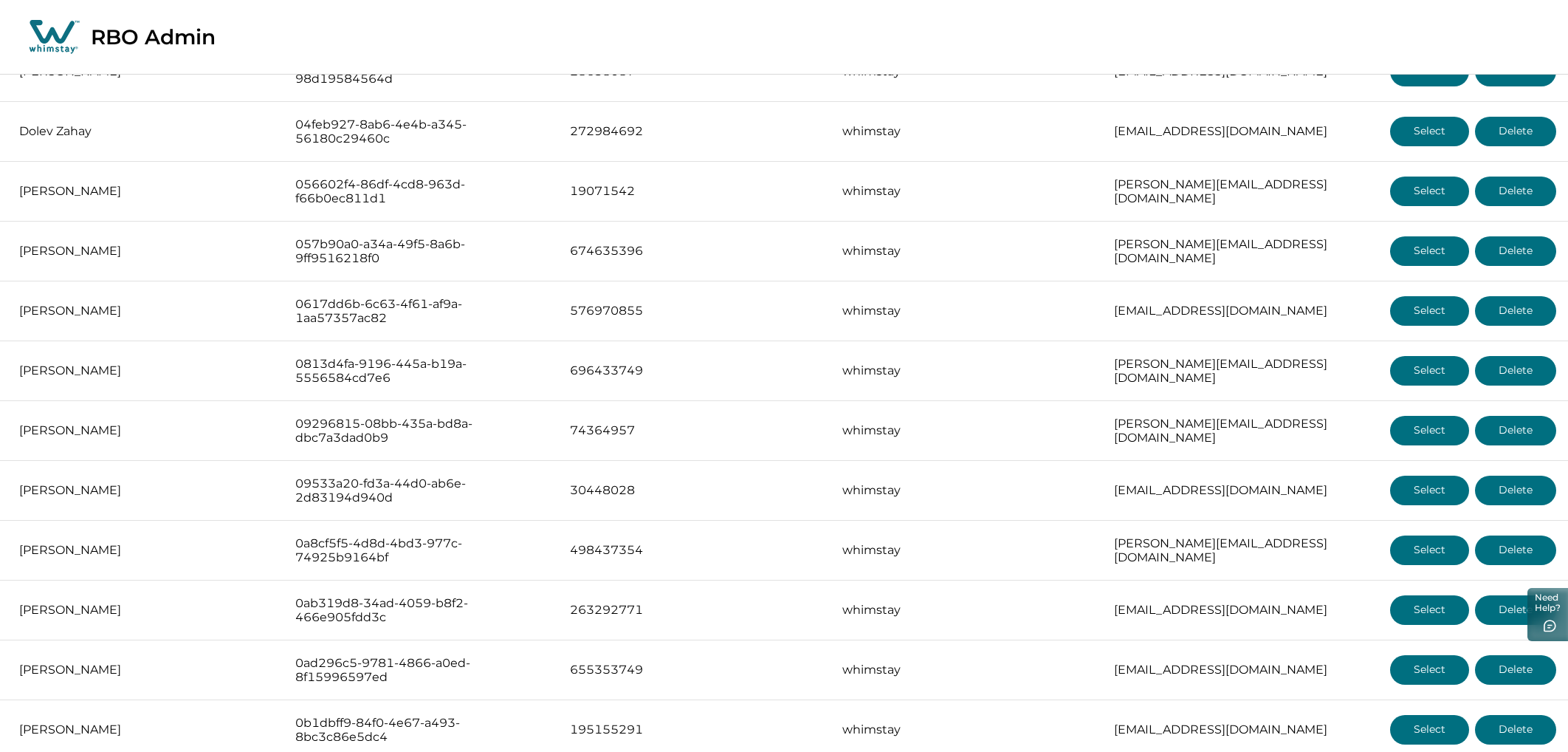
scroll to position [1167, 0]
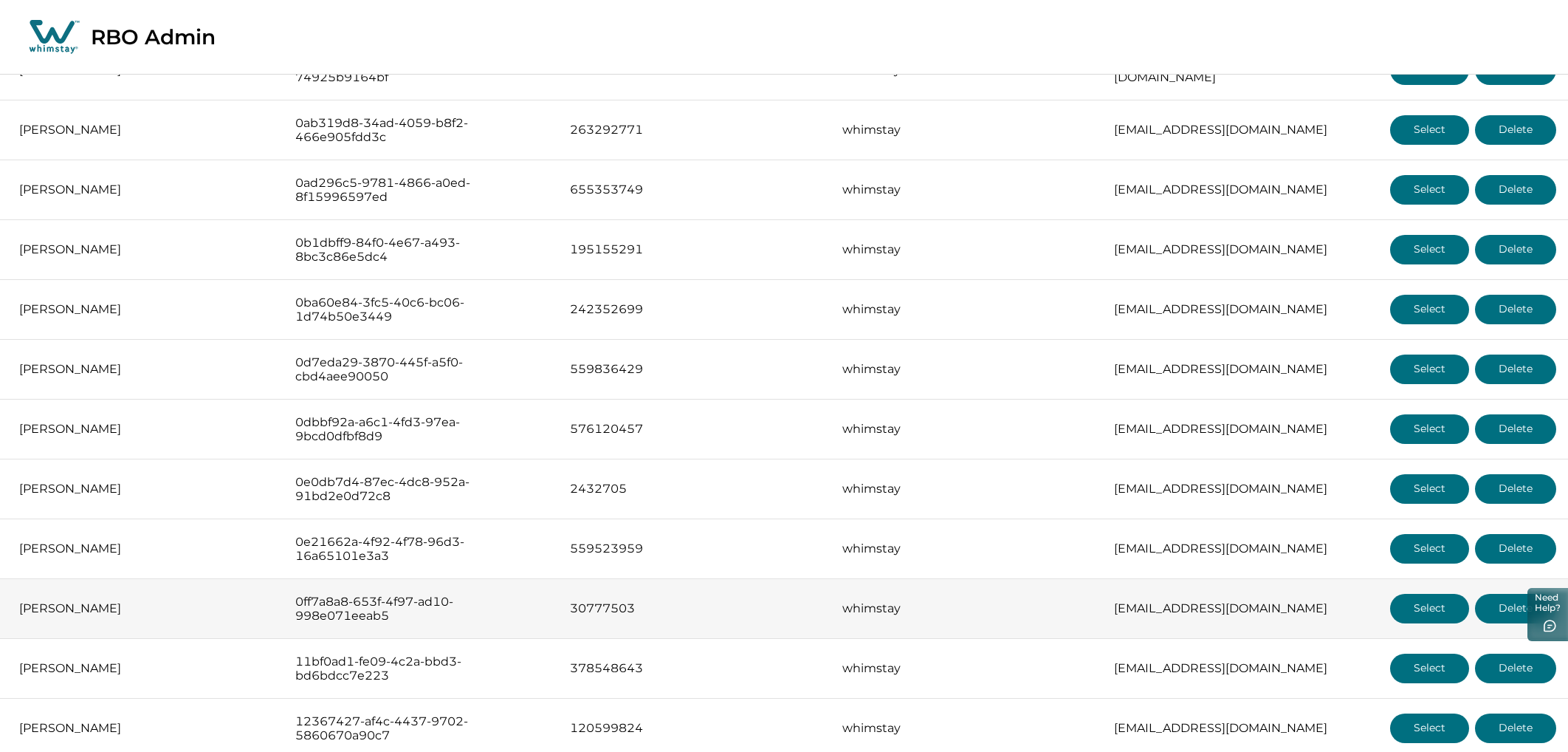
click at [1413, 609] on button "Select" at bounding box center [1430, 609] width 79 height 30
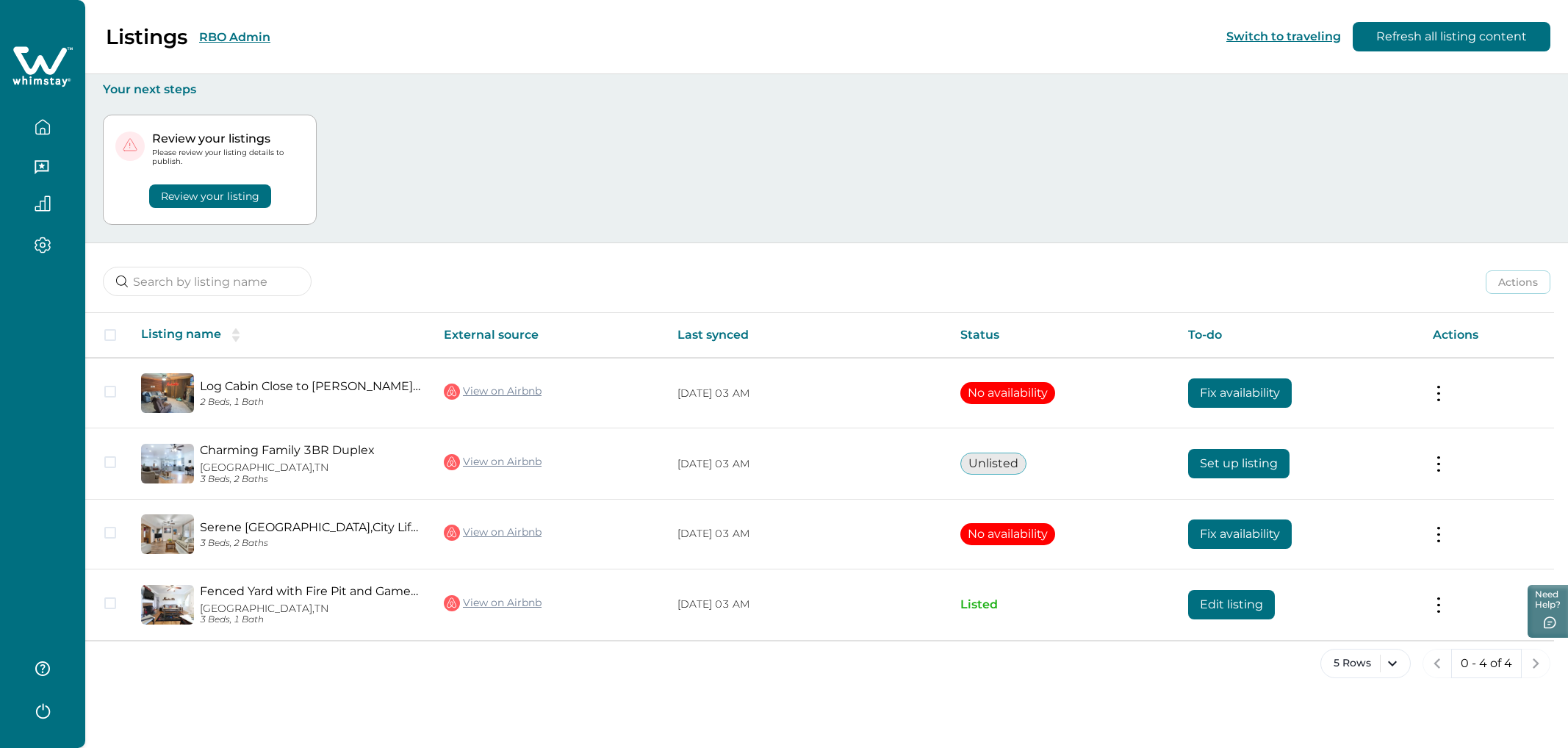
click at [193, 193] on button "Review your listing" at bounding box center [210, 196] width 122 height 24
click at [228, 205] on button "Review your listing" at bounding box center [210, 196] width 122 height 24
click at [223, 200] on button "Review your listing" at bounding box center [210, 196] width 122 height 24
click at [227, 200] on button "Review your listing" at bounding box center [210, 196] width 122 height 24
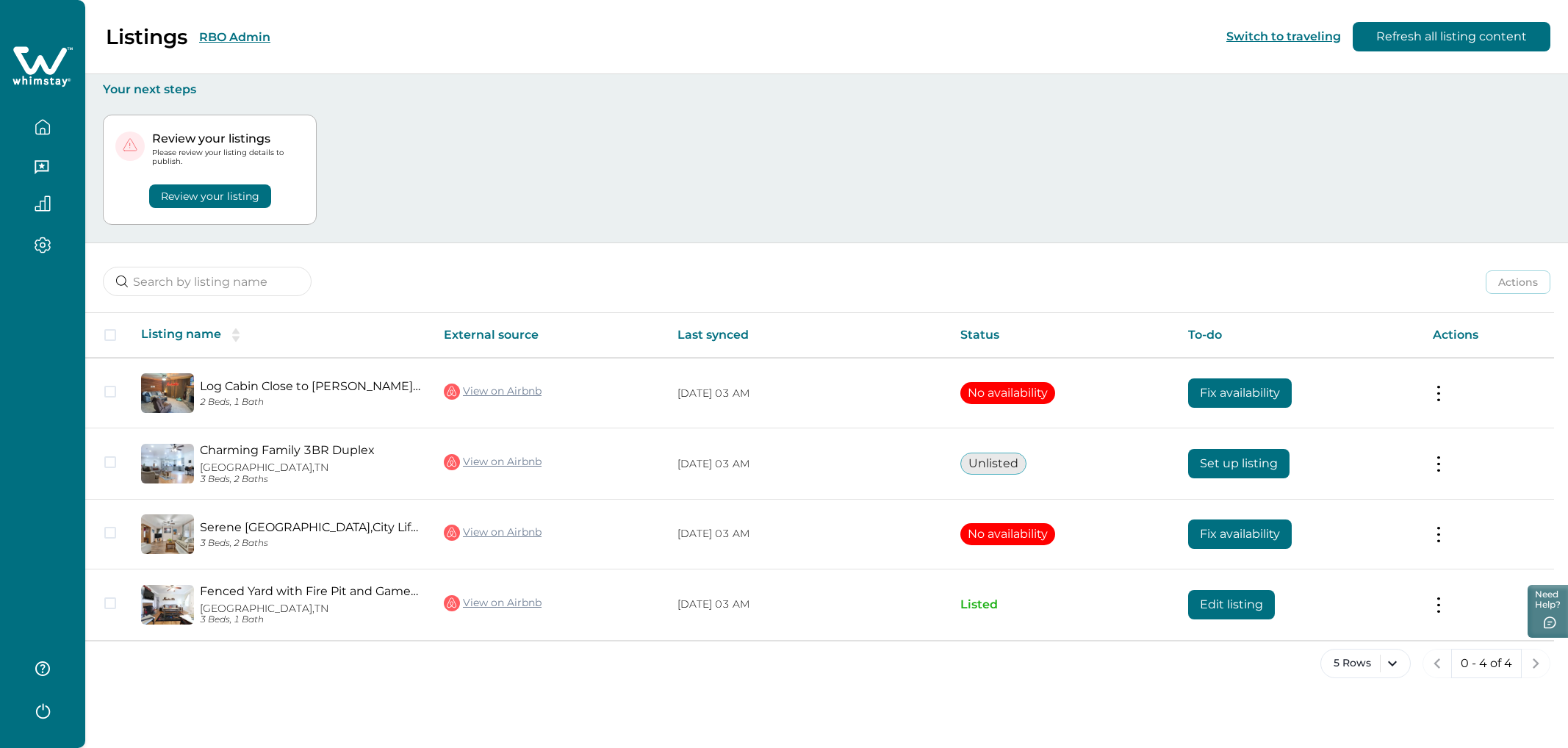
click at [227, 198] on button "Review your listing" at bounding box center [210, 196] width 122 height 24
click at [259, 192] on button "Review your listing" at bounding box center [210, 196] width 122 height 24
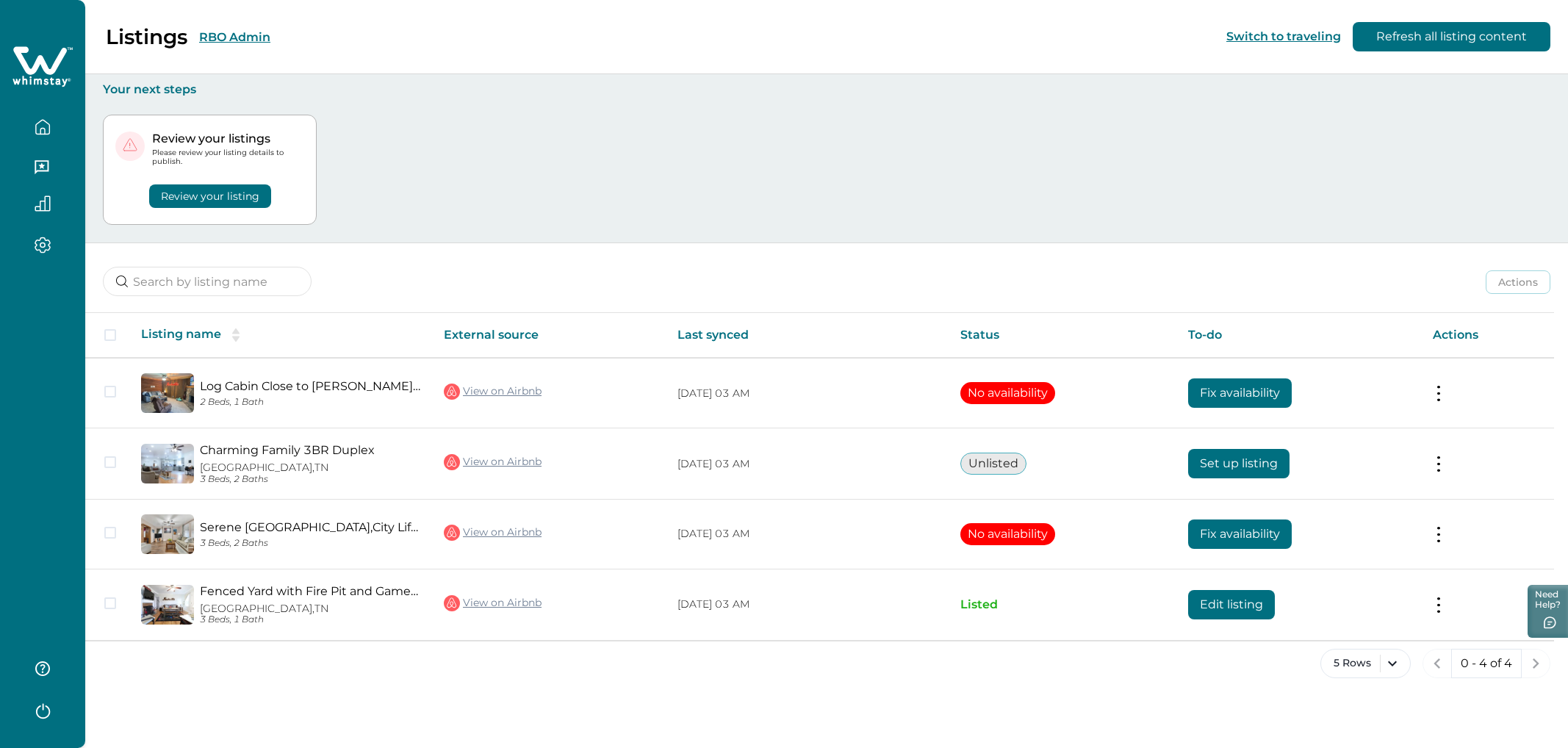
click at [259, 192] on button "Review your listing" at bounding box center [210, 196] width 122 height 24
click at [224, 197] on button "Review your listing" at bounding box center [210, 196] width 122 height 24
click at [236, 195] on button "Review your listing" at bounding box center [210, 196] width 122 height 24
click at [263, 38] on button "RBO Admin" at bounding box center [234, 37] width 71 height 14
